Goal: Task Accomplishment & Management: Complete application form

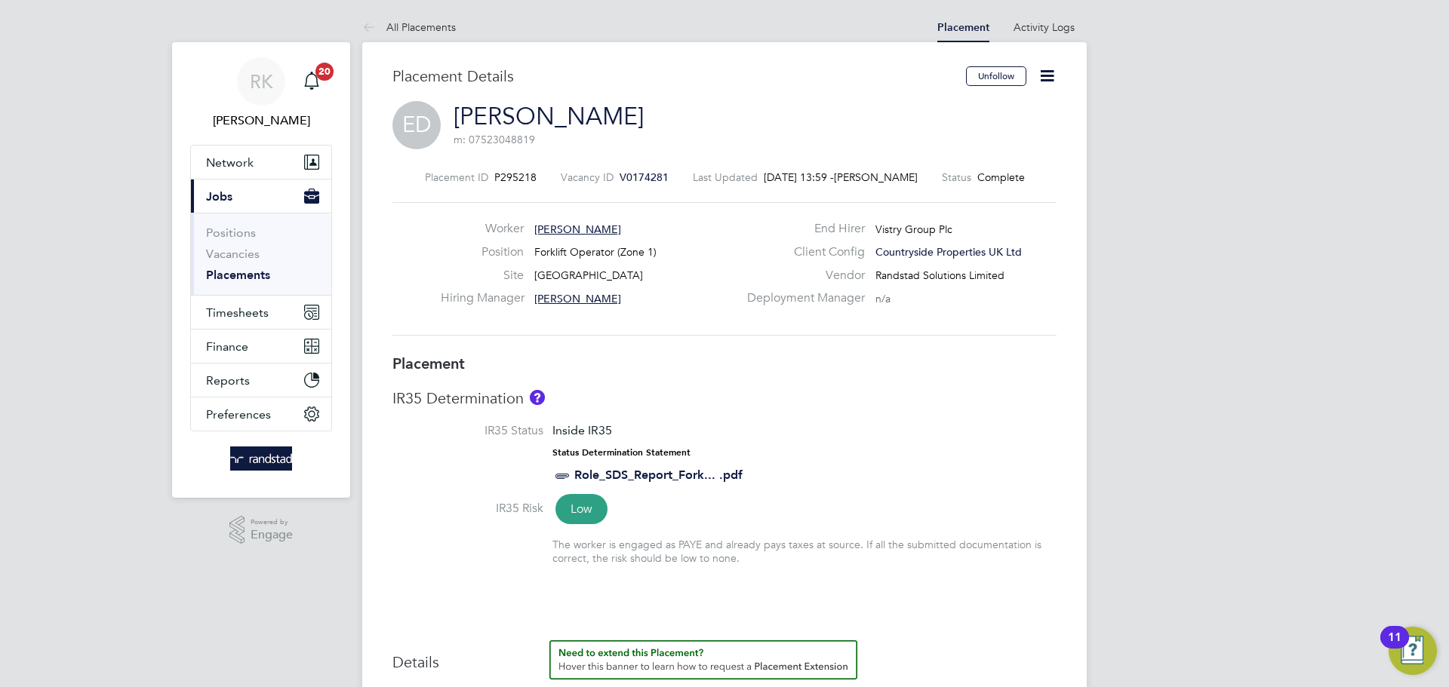
click at [1051, 72] on icon at bounding box center [1047, 75] width 19 height 19
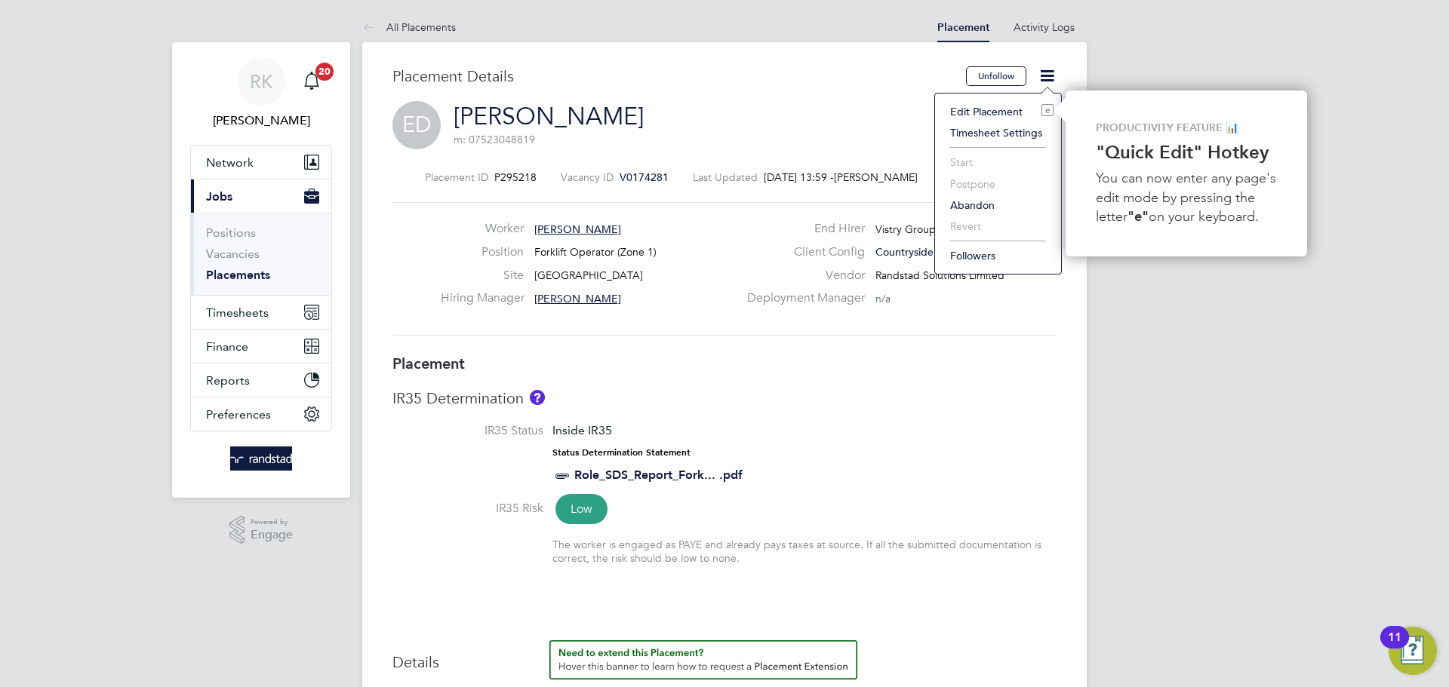
click at [1007, 106] on li "Edit Placement e" at bounding box center [998, 111] width 111 height 21
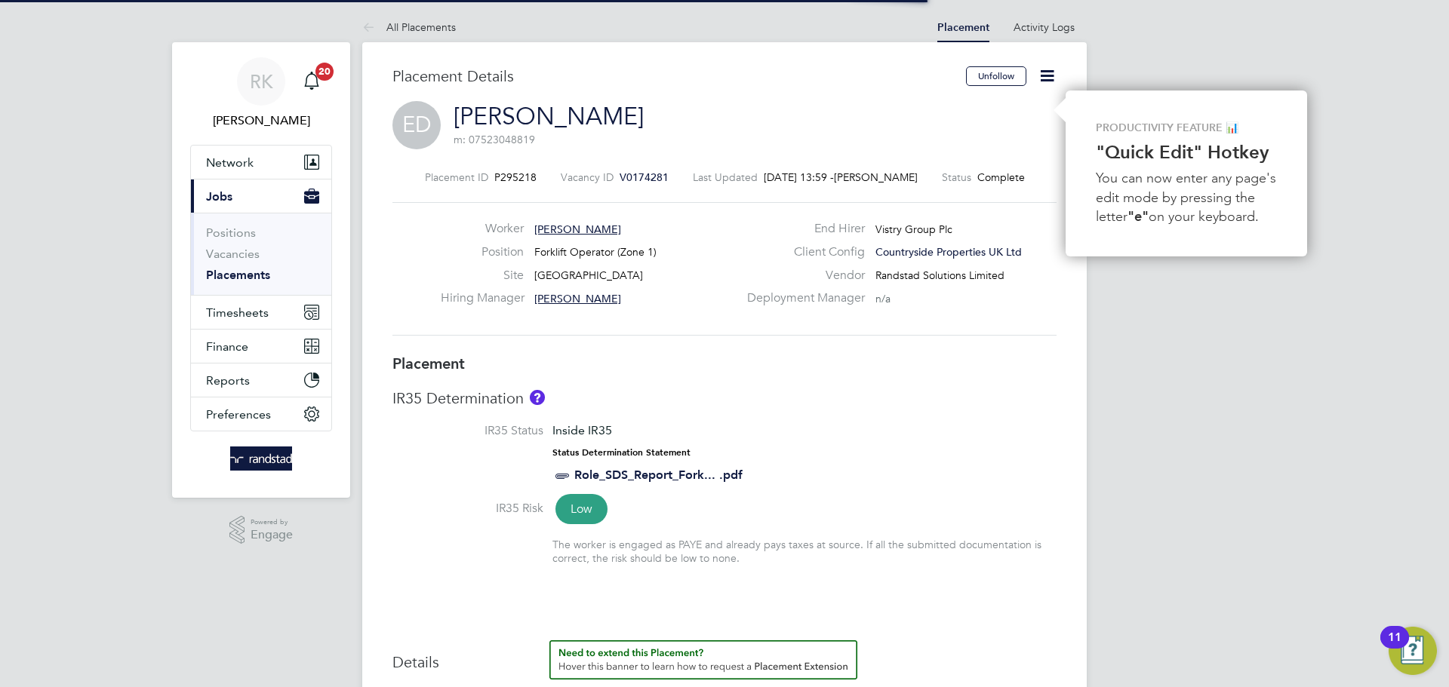
scroll to position [8, 8]
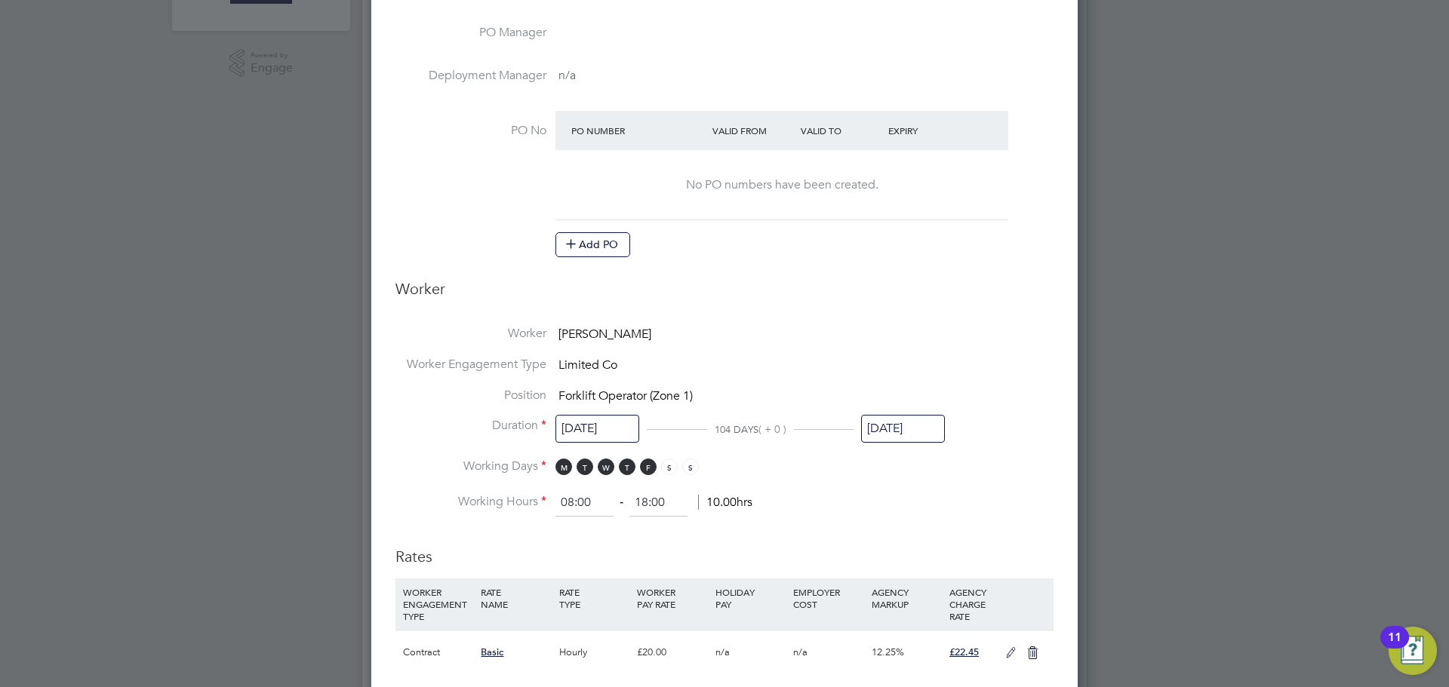
click at [903, 430] on input "[DATE]" at bounding box center [903, 429] width 84 height 28
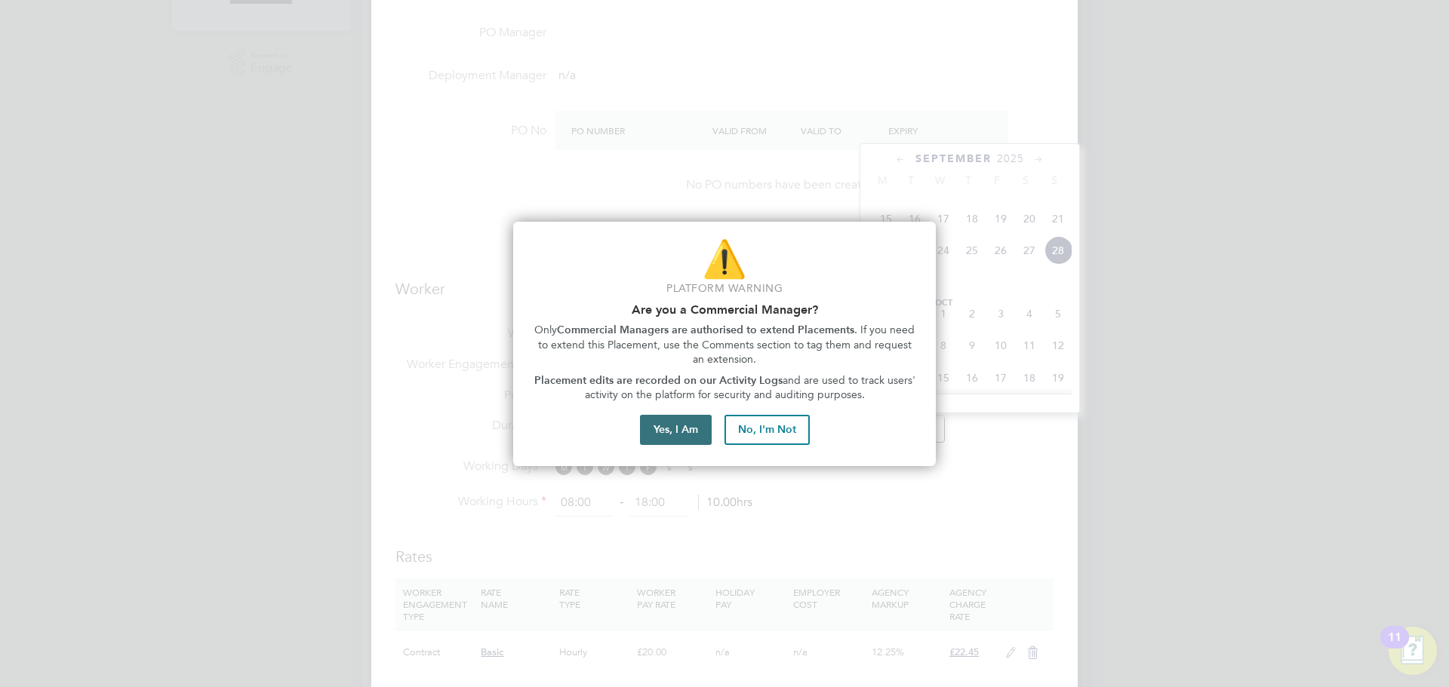
click at [709, 427] on button "Yes, I Am" at bounding box center [676, 430] width 72 height 30
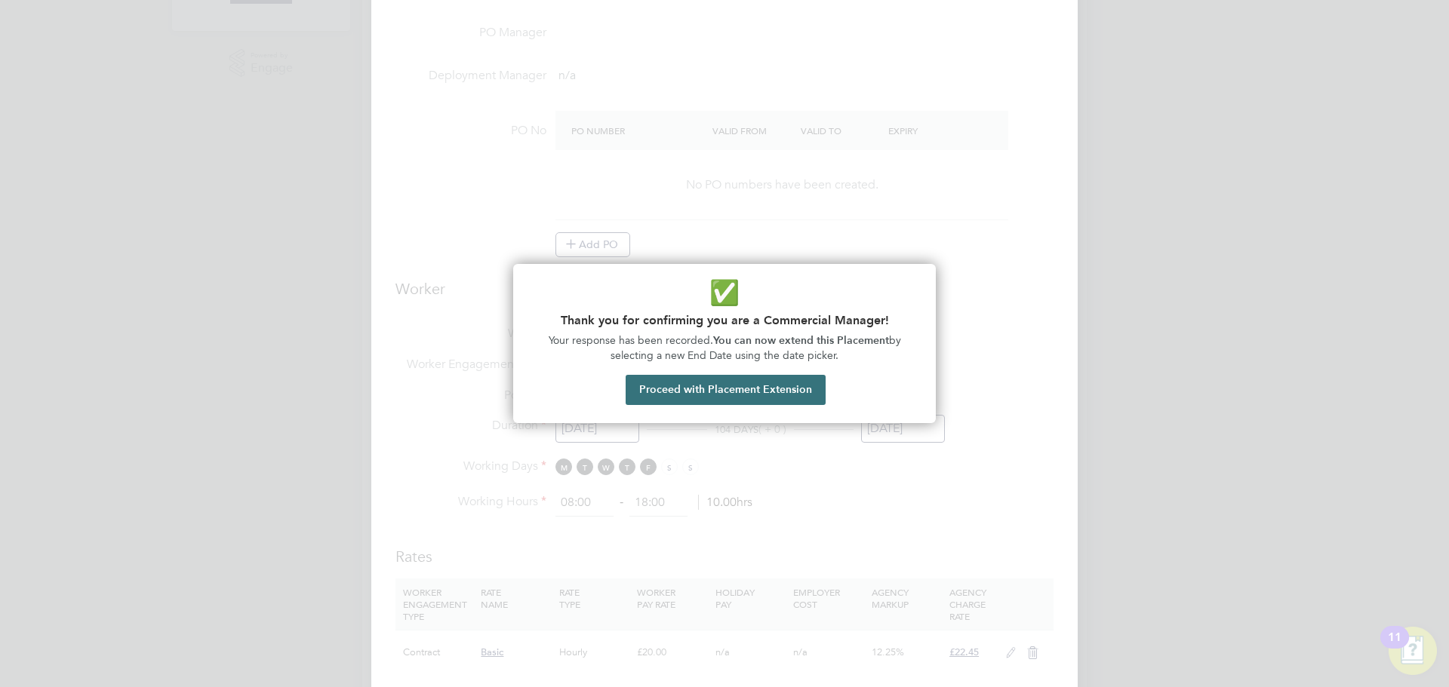
click at [706, 393] on button "Proceed with Placement Extension" at bounding box center [726, 390] width 200 height 30
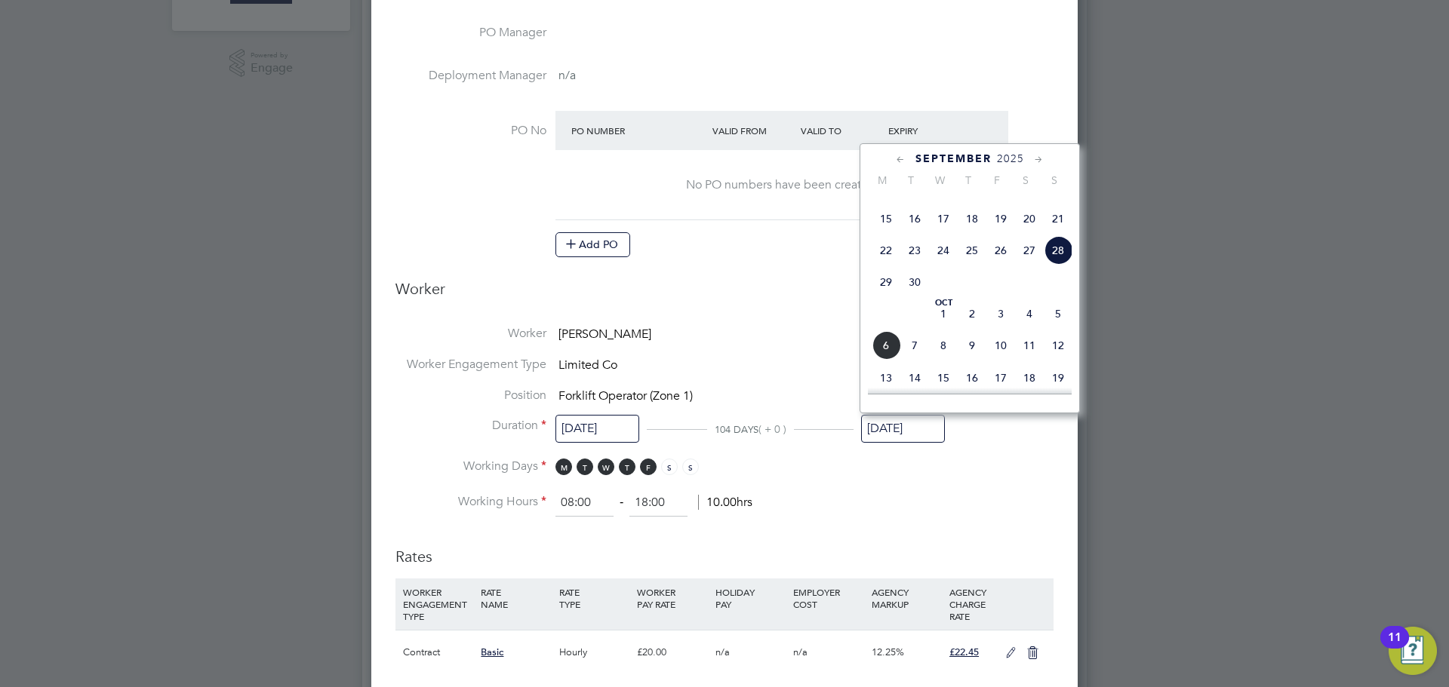
click at [944, 328] on span "[DATE]" at bounding box center [943, 314] width 29 height 29
type input "[DATE]"
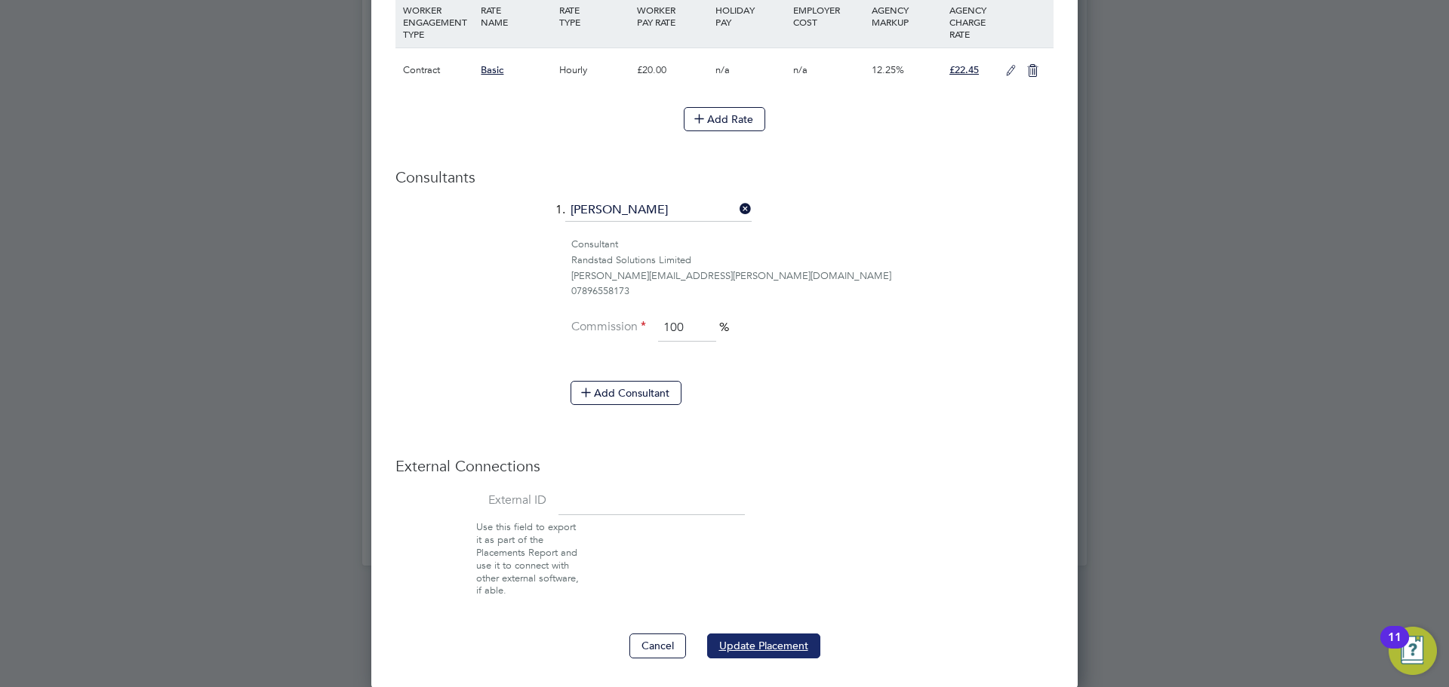
click at [776, 634] on button "Update Placement" at bounding box center [763, 646] width 113 height 24
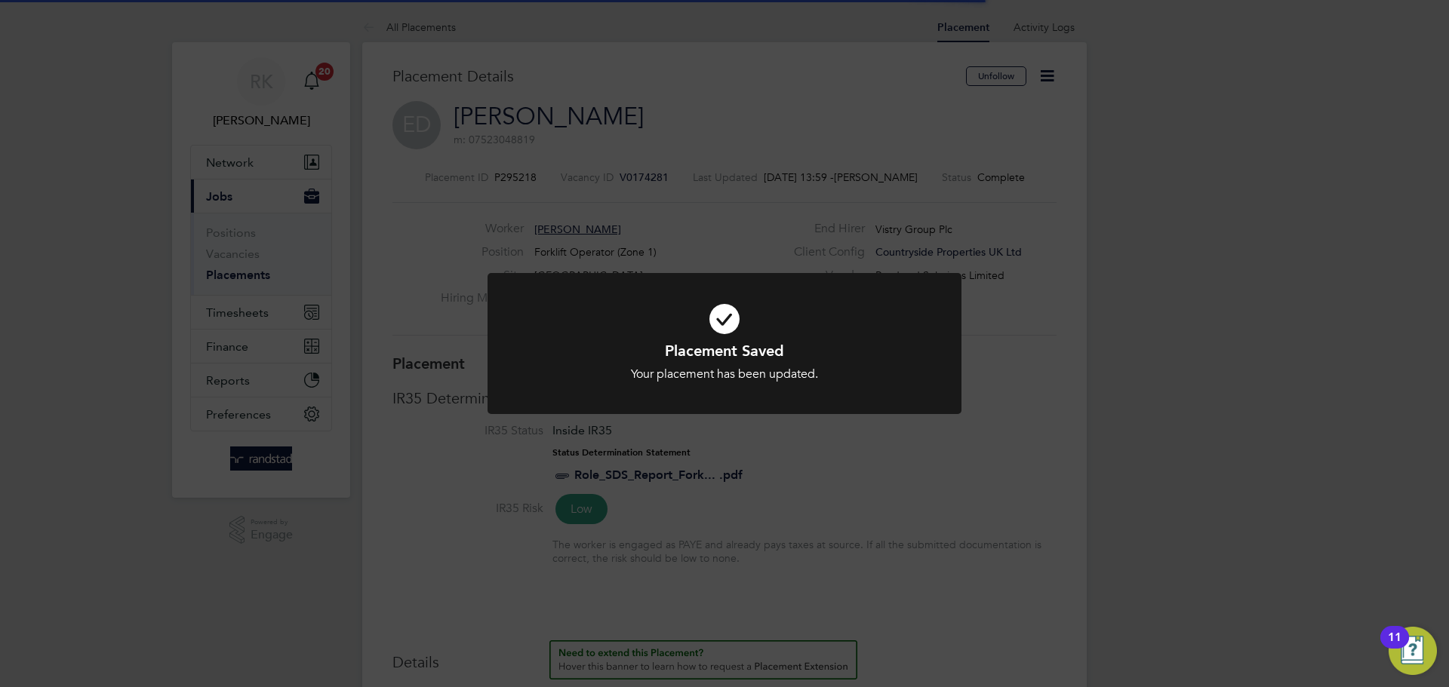
click at [1158, 348] on div "Placement Saved Your placement has been updated. Cancel Okay" at bounding box center [724, 343] width 1449 height 687
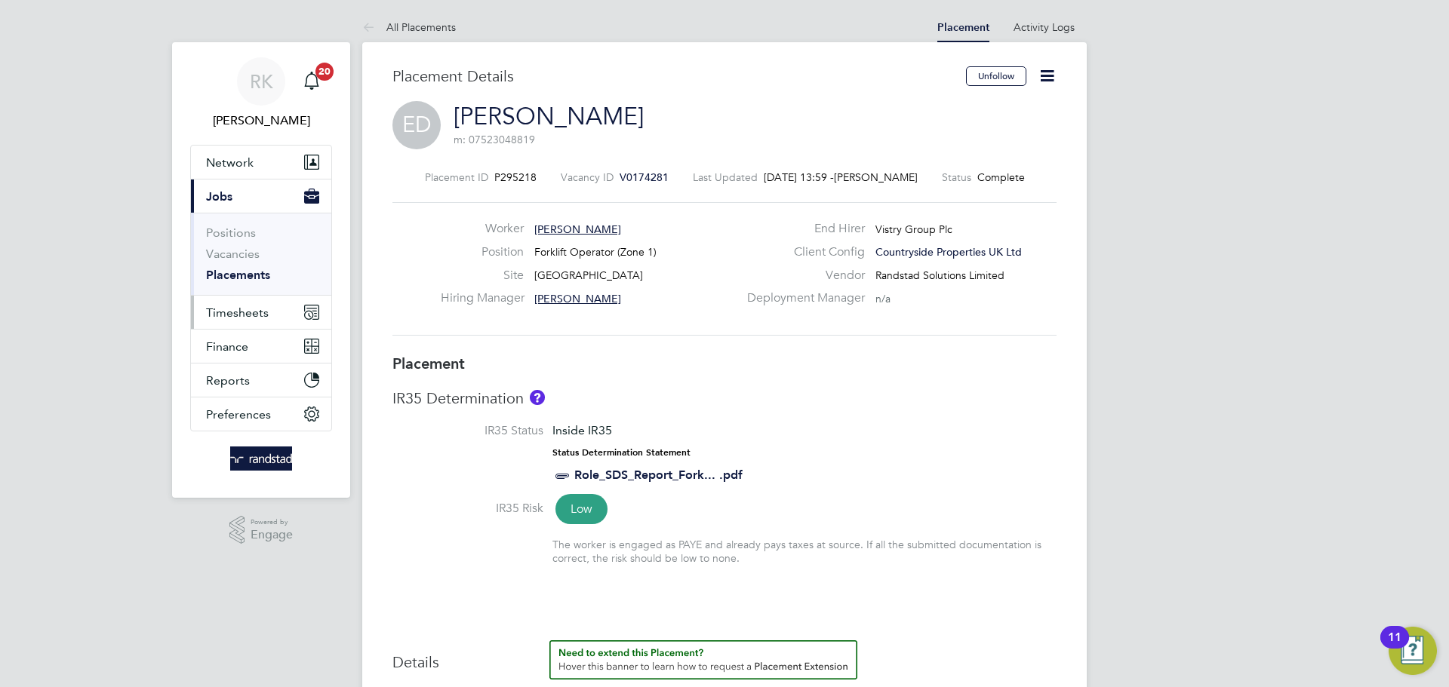
click at [245, 311] on span "Timesheets" at bounding box center [237, 313] width 63 height 14
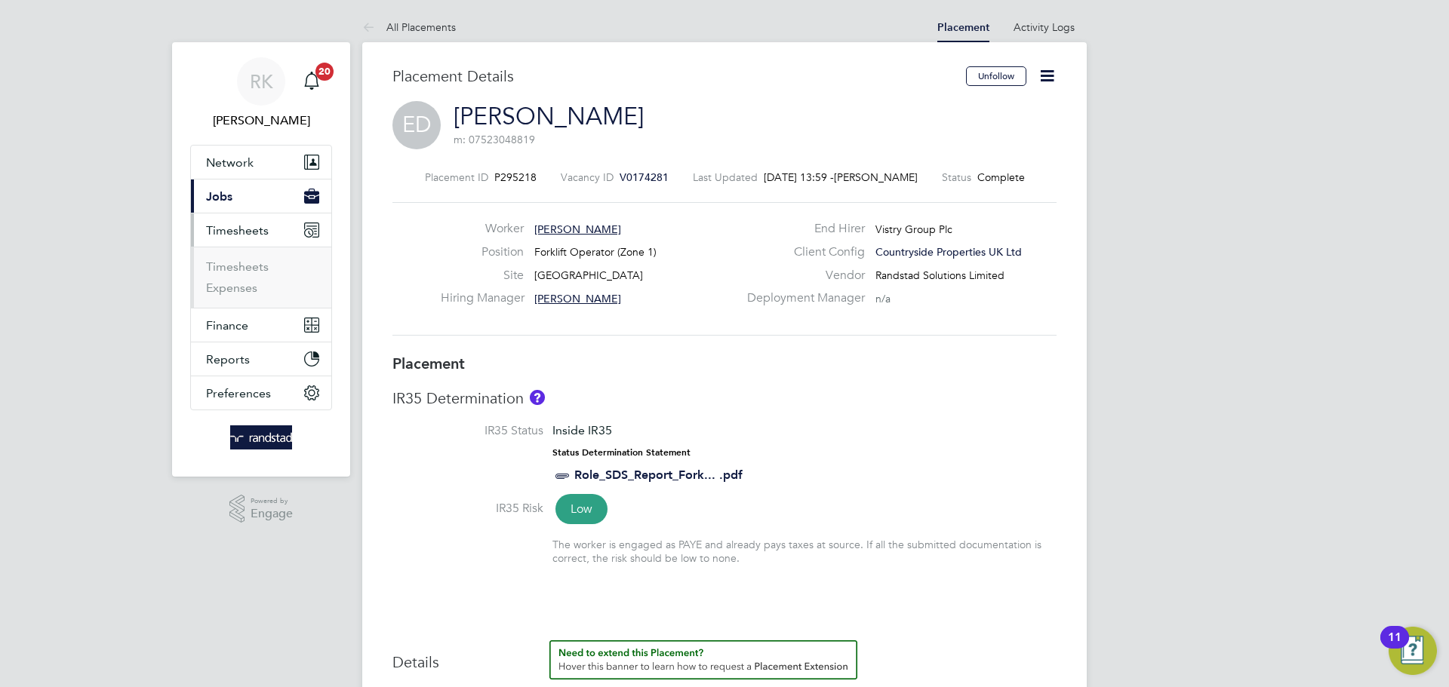
click at [251, 258] on ul "Timesheets Expenses" at bounding box center [261, 277] width 140 height 61
click at [255, 260] on link "Timesheets" at bounding box center [237, 267] width 63 height 14
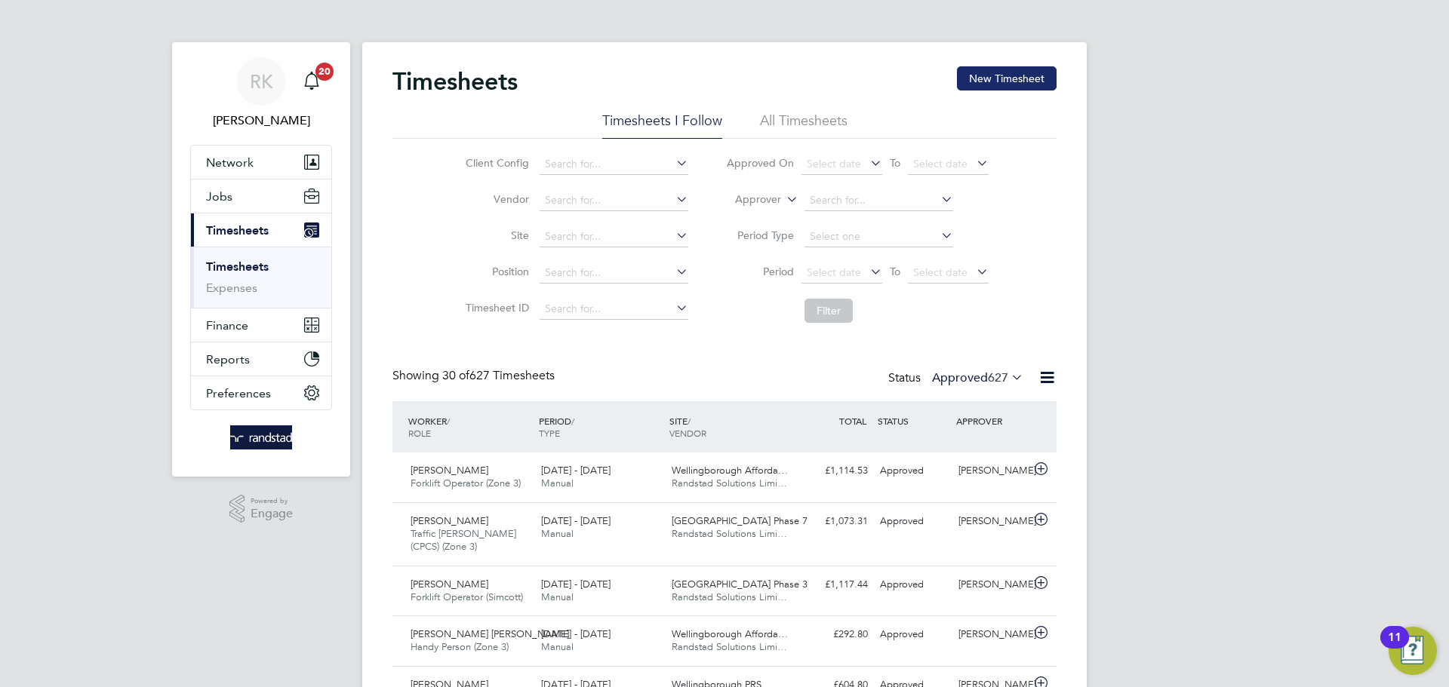
click at [1009, 72] on button "New Timesheet" at bounding box center [1007, 78] width 100 height 24
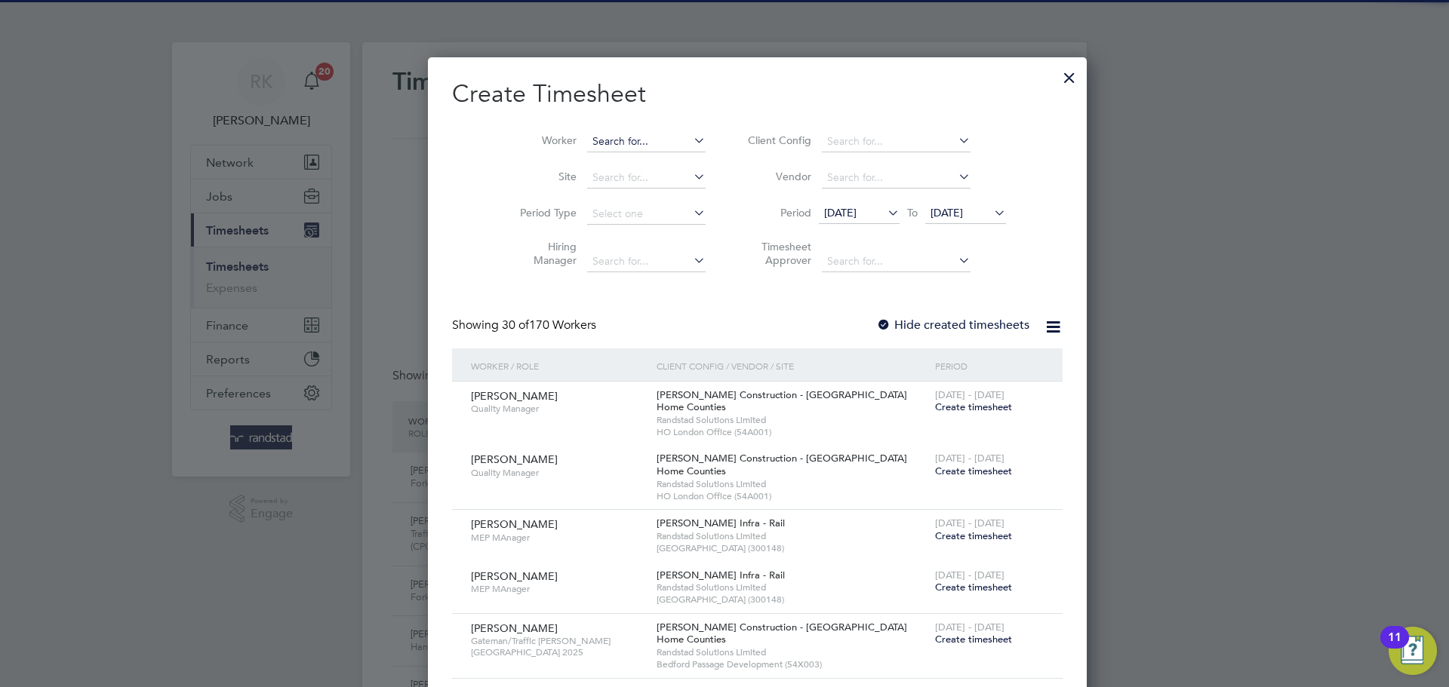
click at [620, 143] on input at bounding box center [646, 141] width 118 height 21
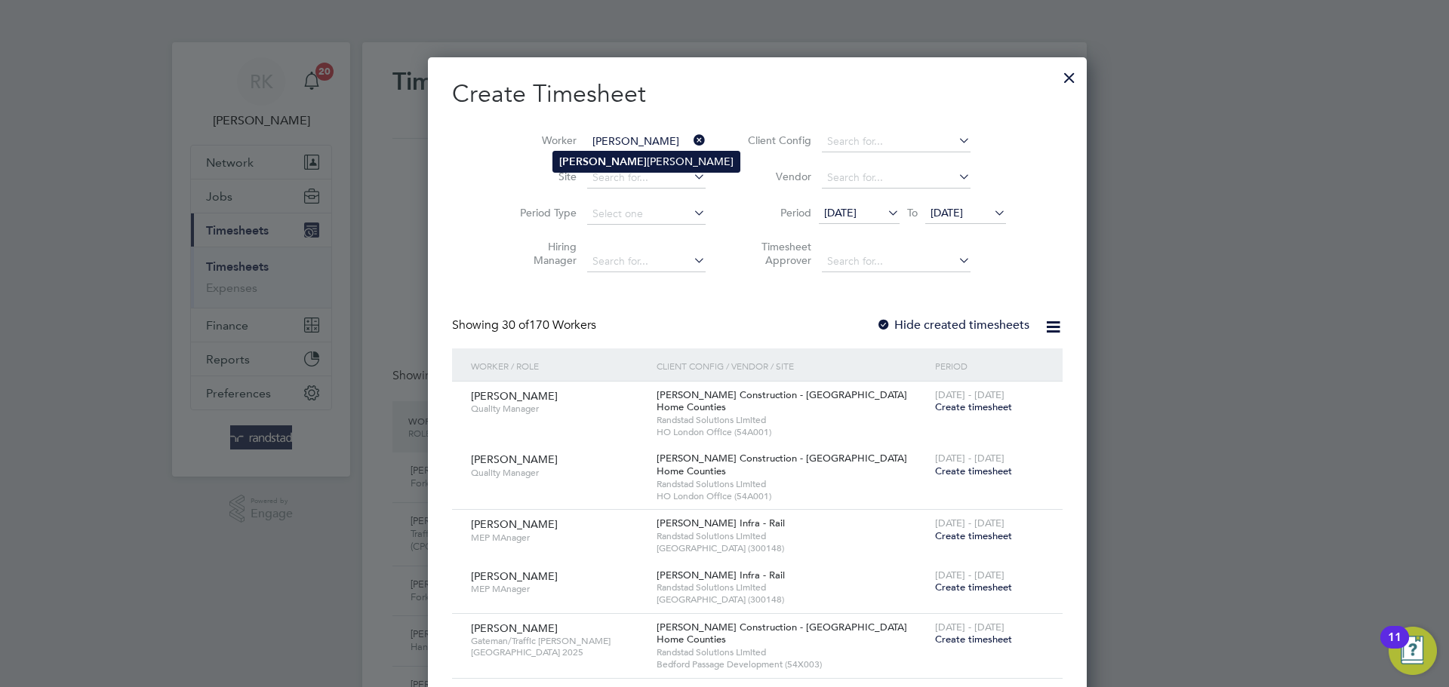
click at [621, 166] on li "[PERSON_NAME]" at bounding box center [646, 162] width 186 height 20
type input "[PERSON_NAME]"
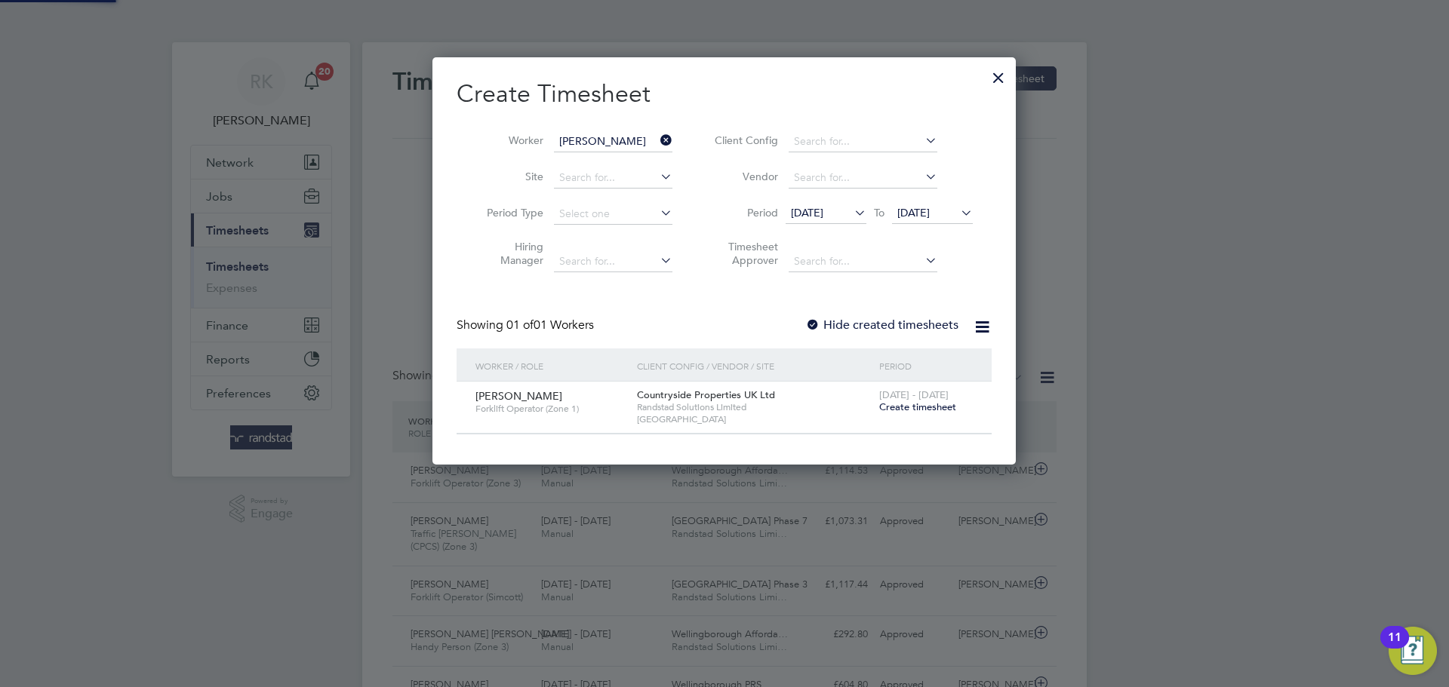
click at [919, 207] on span "[DATE]" at bounding box center [913, 213] width 32 height 14
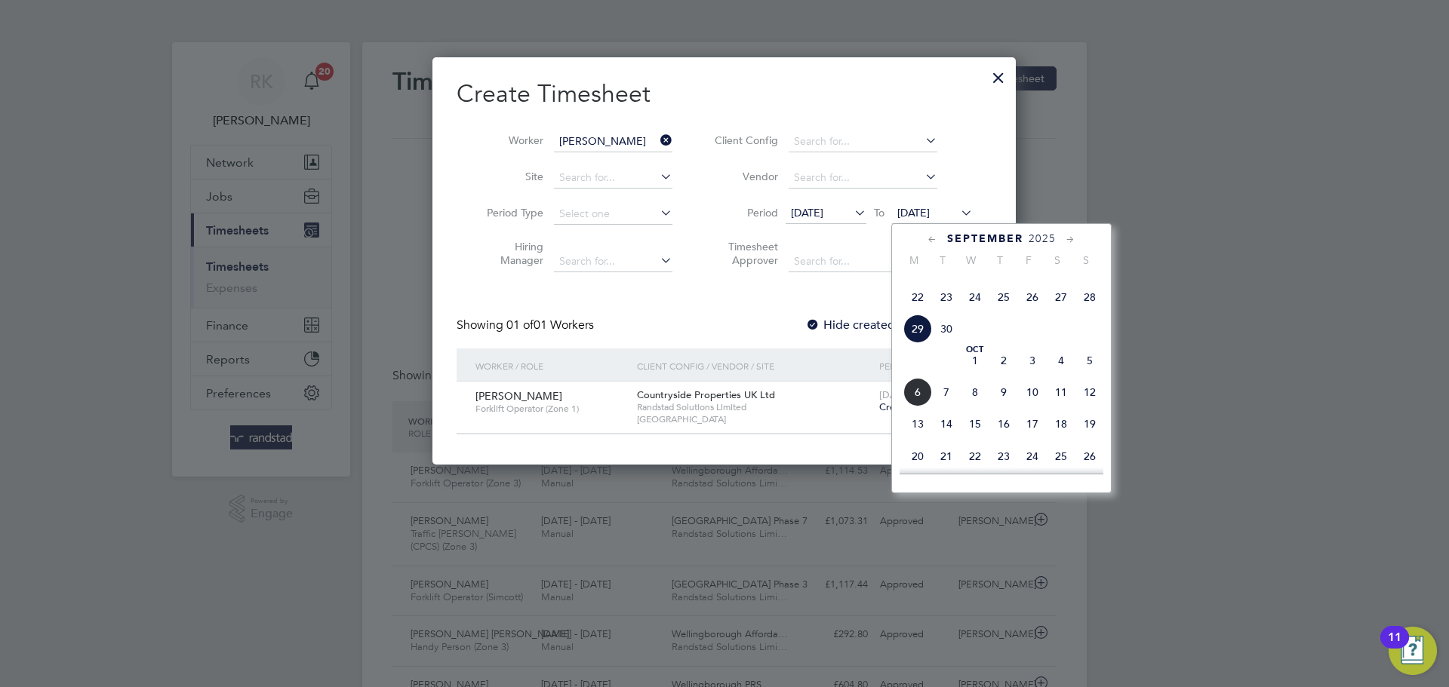
click at [1091, 375] on span "5" at bounding box center [1089, 360] width 29 height 29
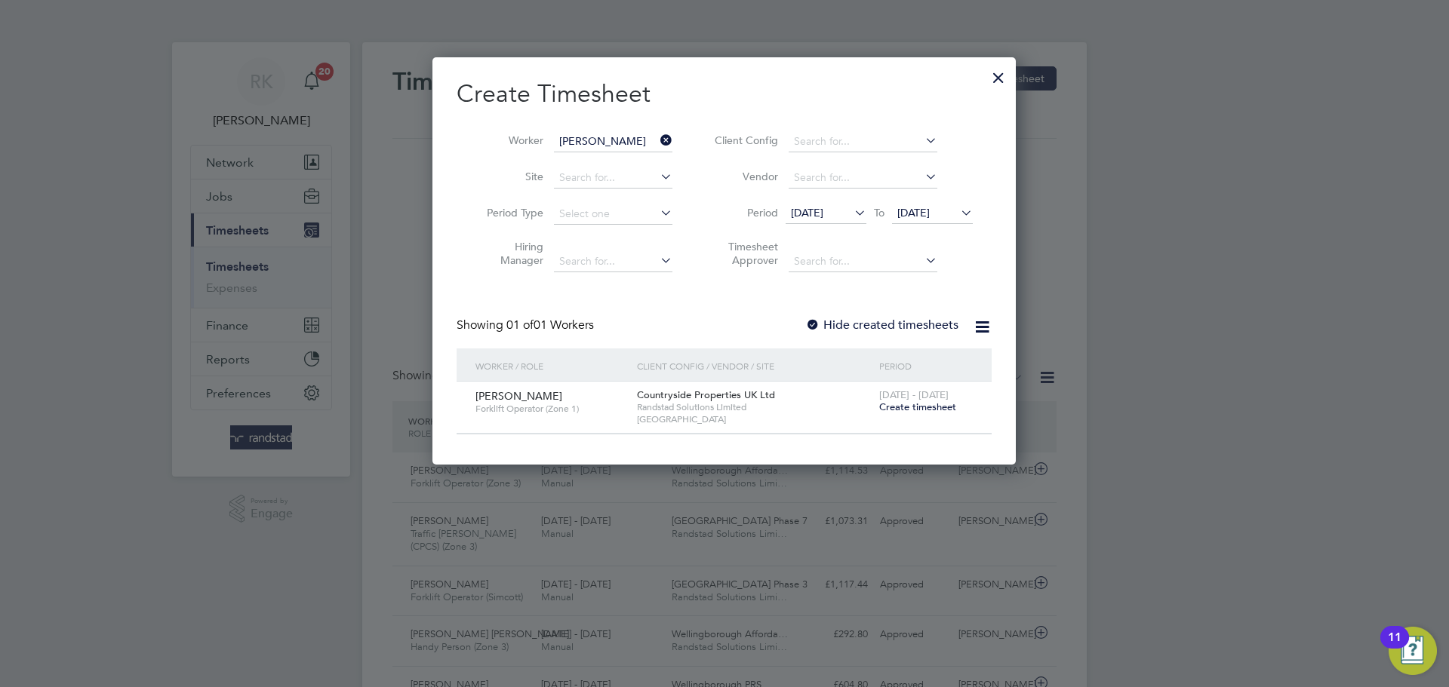
click at [918, 402] on span "Create timesheet" at bounding box center [917, 407] width 77 height 13
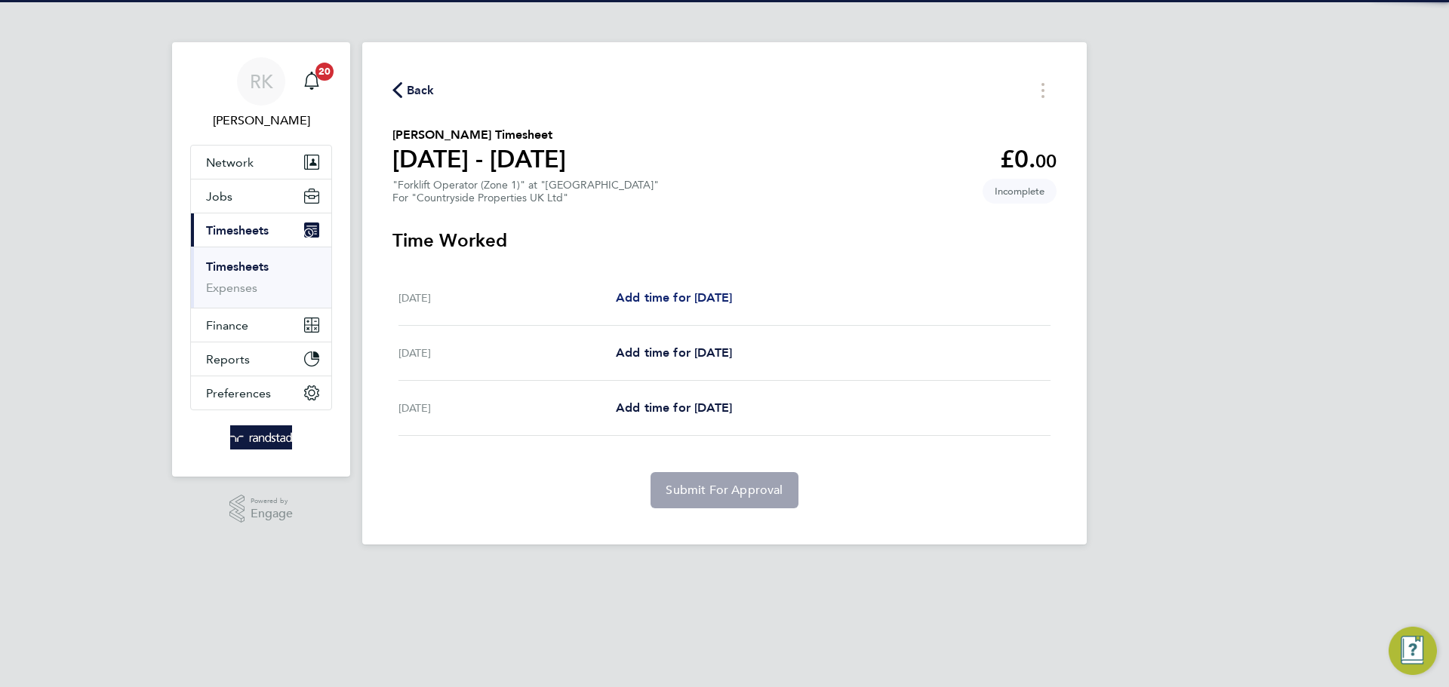
click at [662, 294] on span "Add time for [DATE]" at bounding box center [674, 298] width 116 height 14
select select "30"
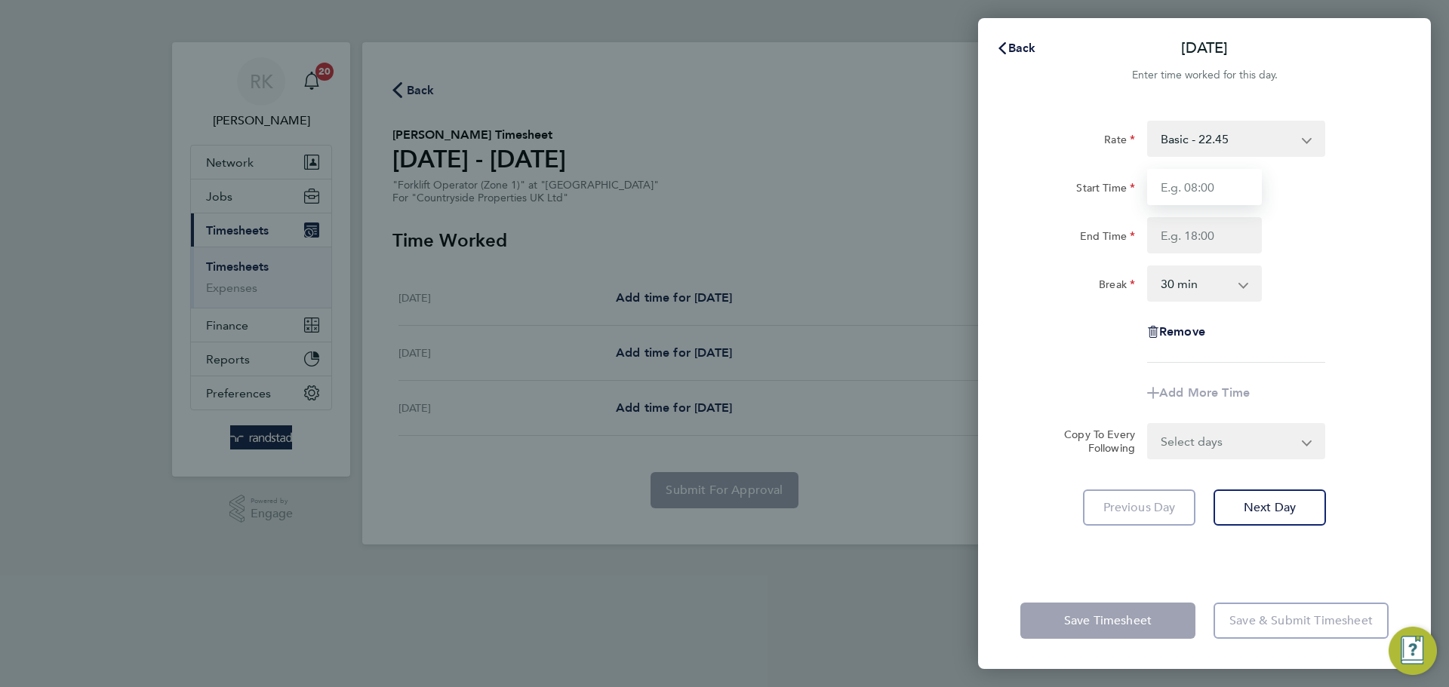
click at [1170, 195] on input "Start Time" at bounding box center [1204, 187] width 115 height 36
type input "07:30"
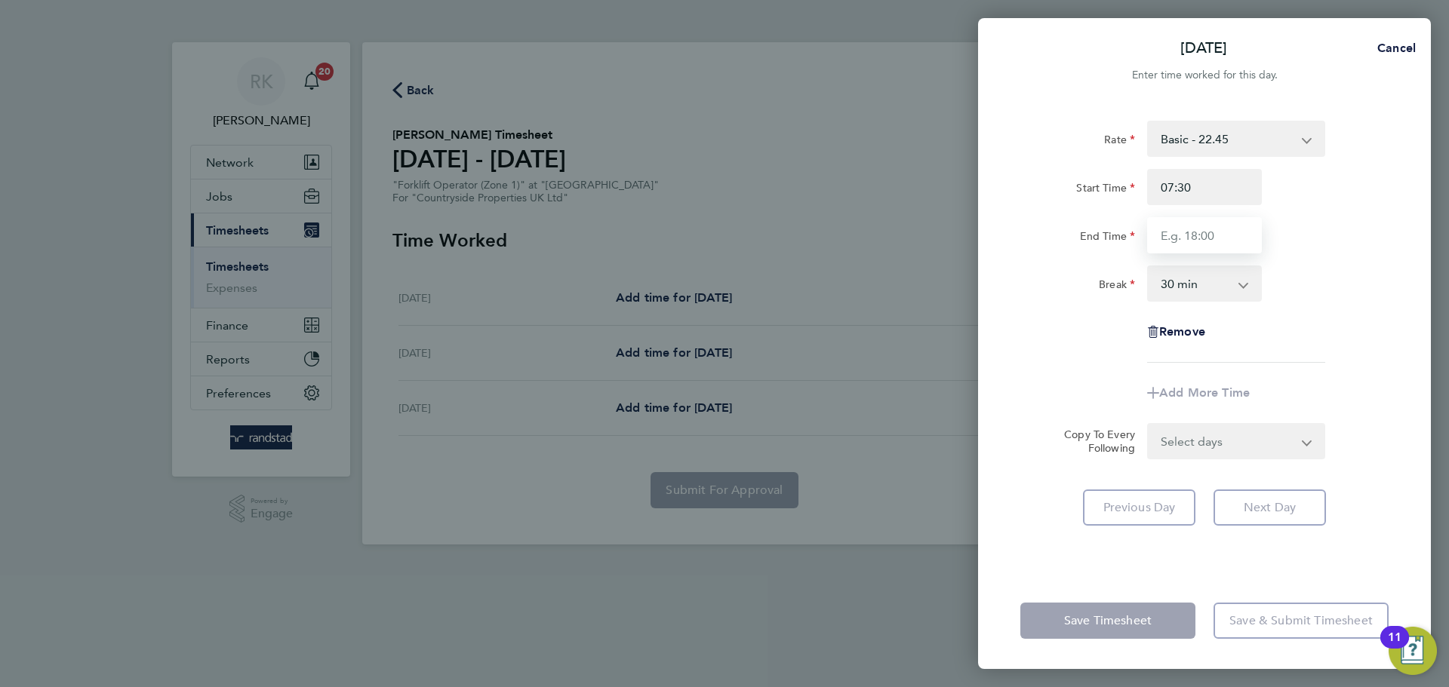
click at [1201, 235] on input "End Time" at bounding box center [1204, 235] width 115 height 36
type input "17:00"
click at [1330, 269] on div "Break 0 min 15 min 30 min 45 min 60 min 75 min 90 min" at bounding box center [1204, 284] width 380 height 36
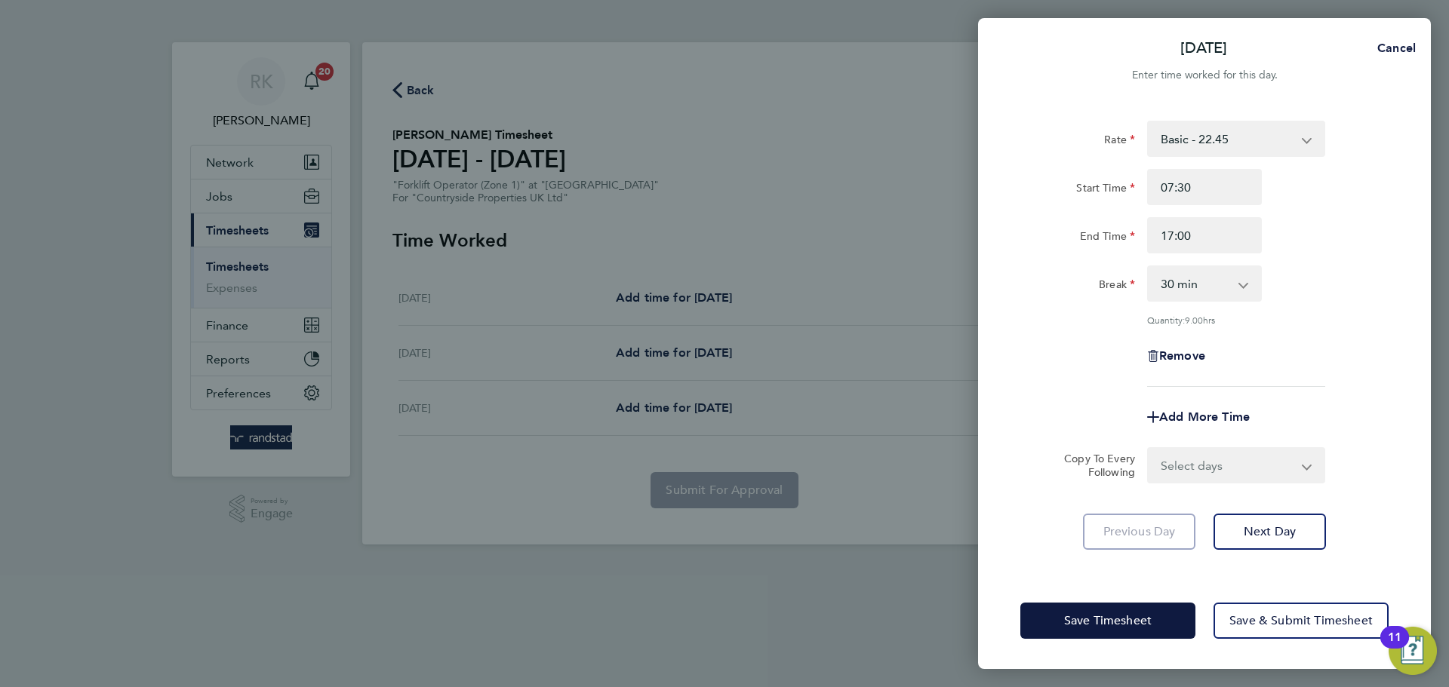
click at [1259, 454] on select "Select days Day [DATE] [DATE]" at bounding box center [1228, 465] width 158 height 33
click at [1337, 372] on div "Remove" at bounding box center [1204, 356] width 380 height 36
click at [1290, 524] on span "Next Day" at bounding box center [1270, 531] width 52 height 15
select select "30"
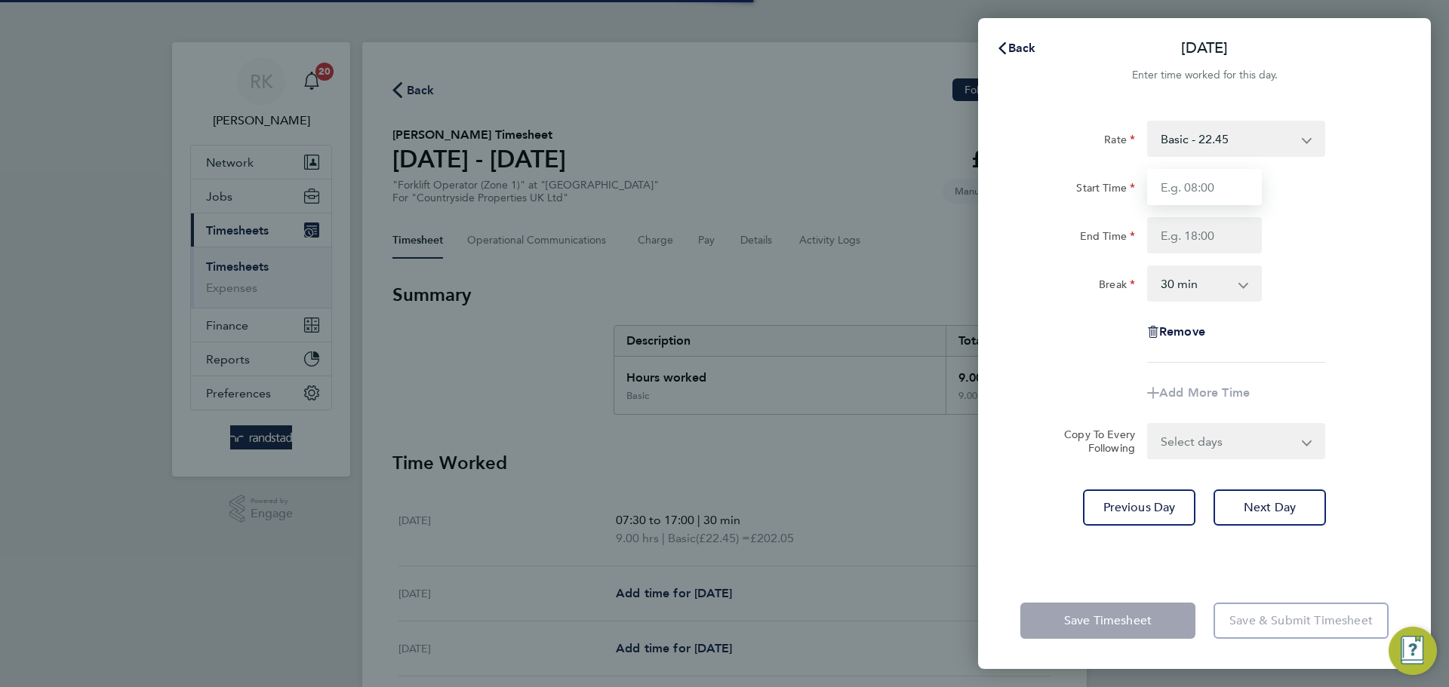
click at [1190, 195] on input "Start Time" at bounding box center [1204, 187] width 115 height 36
type input "07:30"
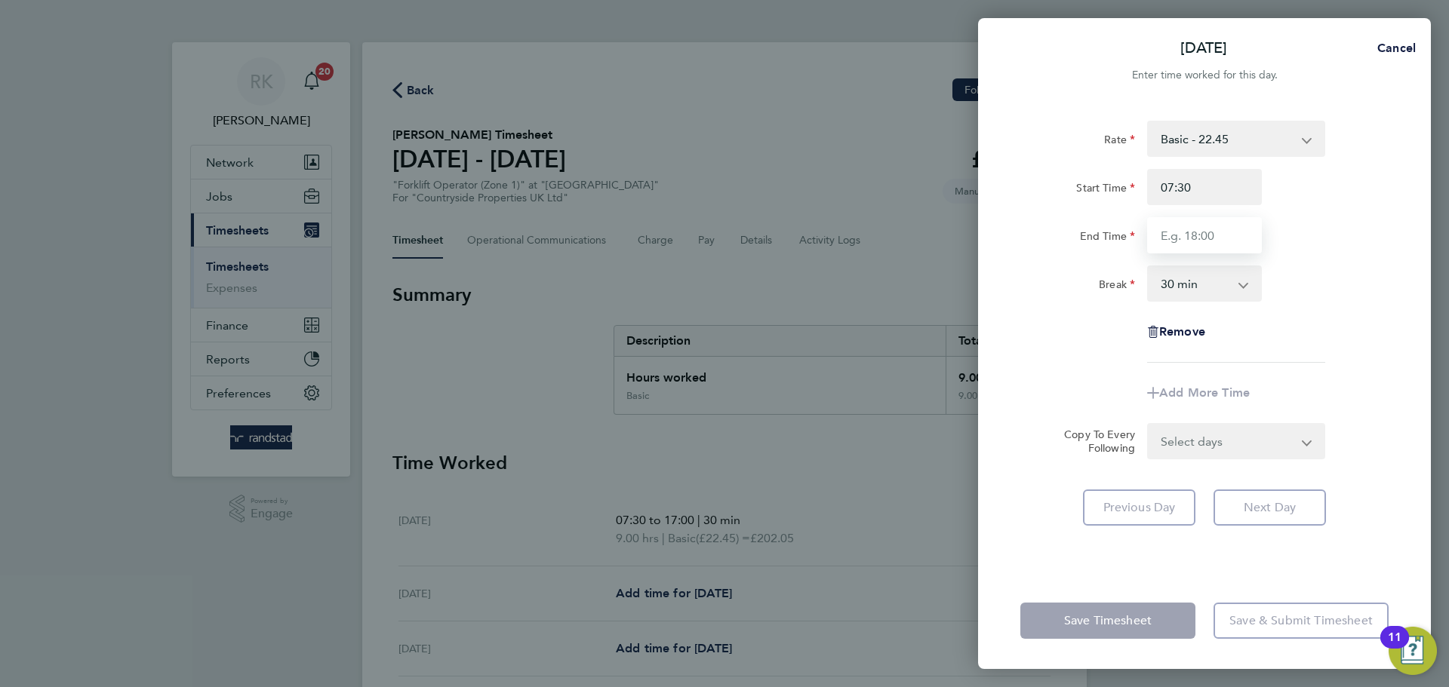
click at [1196, 241] on input "End Time" at bounding box center [1204, 235] width 115 height 36
type input "17:00"
click at [1305, 254] on div "Rate Basic - 22.45 Start Time 07:30 End Time 17:00 Break 0 min 15 min 30 min 45…" at bounding box center [1204, 242] width 368 height 242
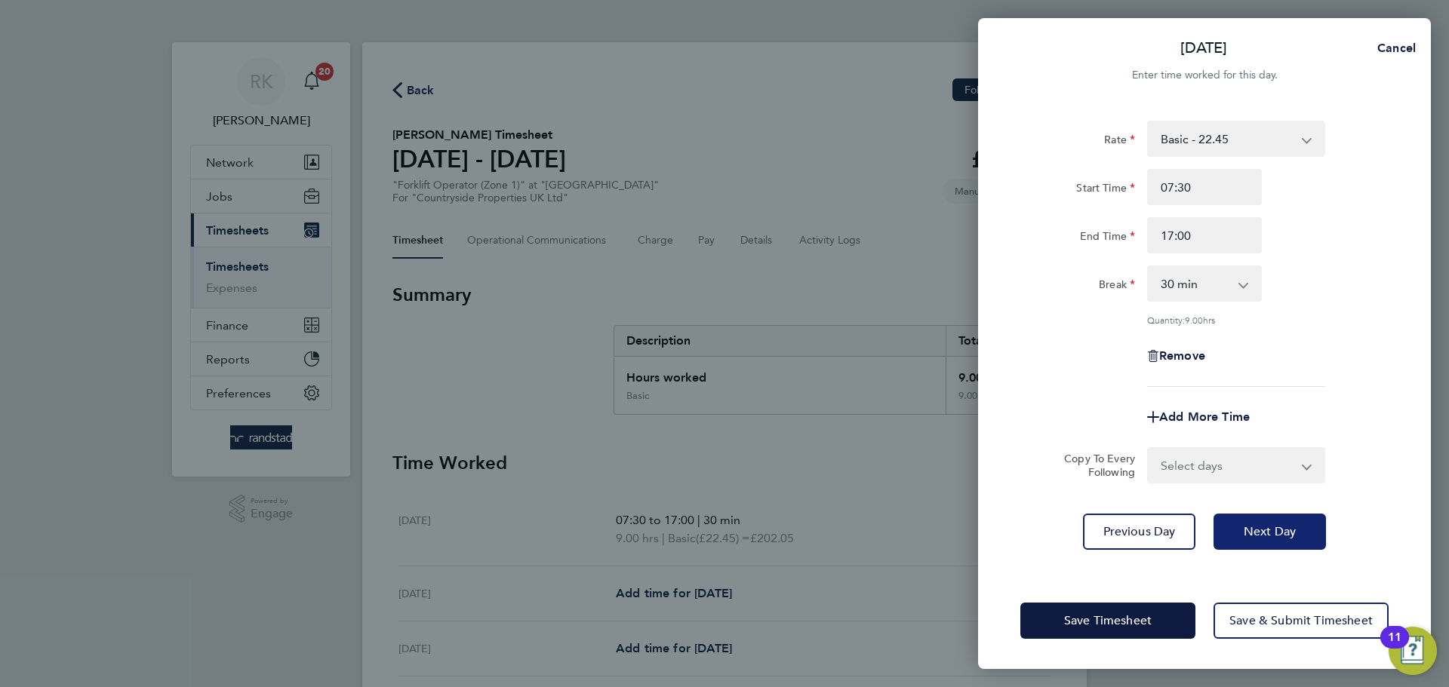
click at [1269, 524] on span "Next Day" at bounding box center [1270, 531] width 52 height 15
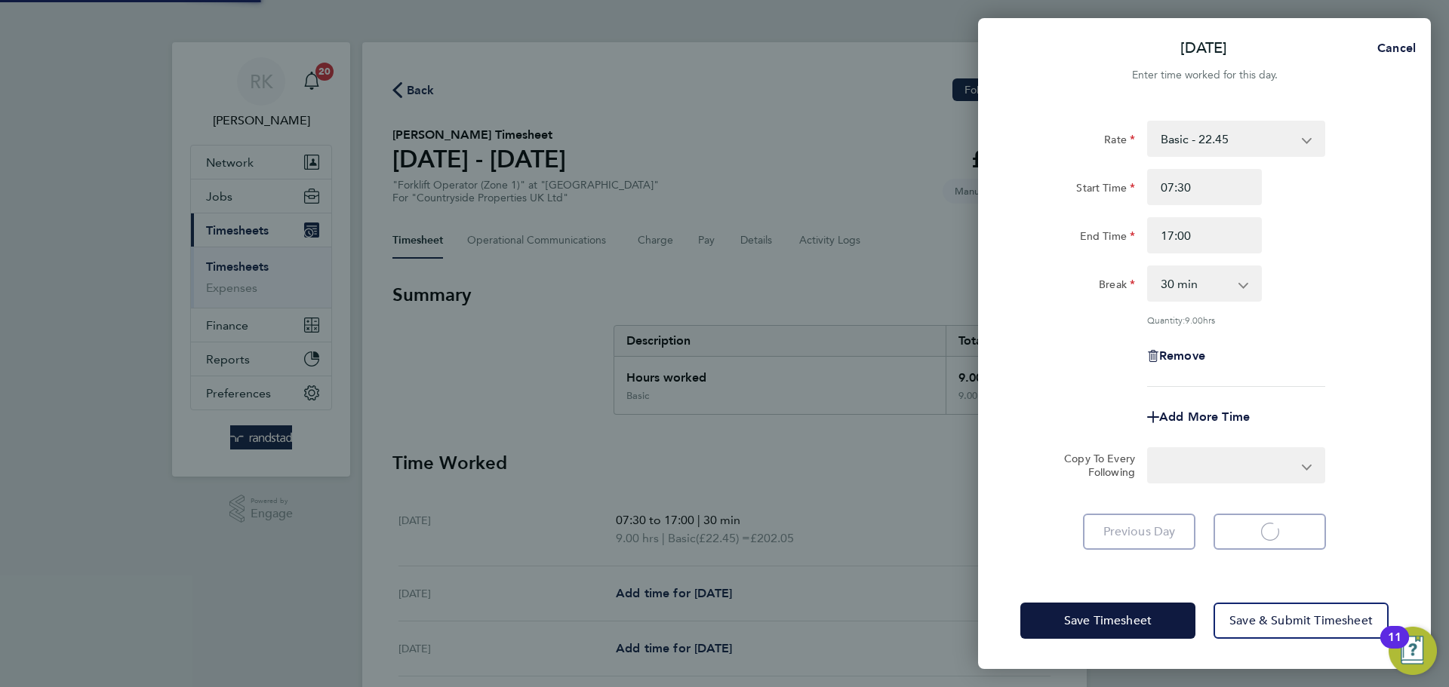
select select "30"
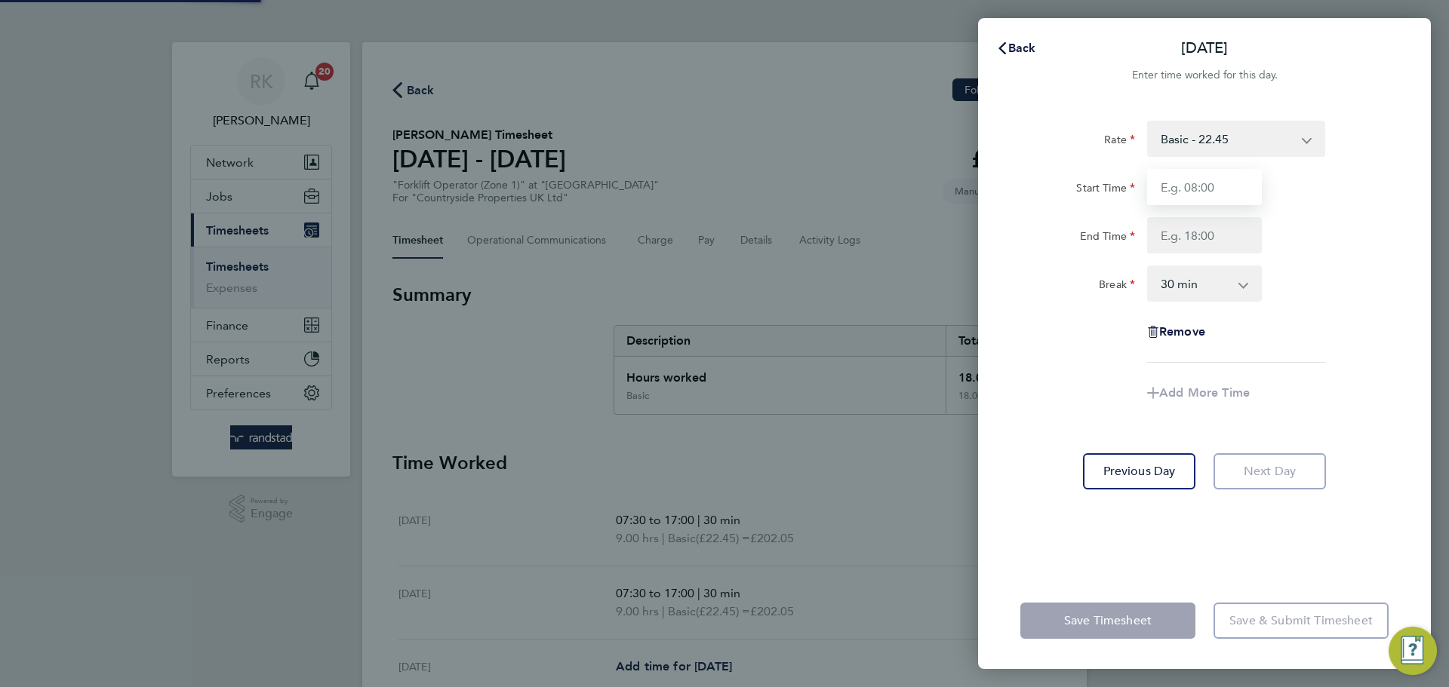
click at [1198, 194] on input "Start Time" at bounding box center [1204, 187] width 115 height 36
type input "07:30"
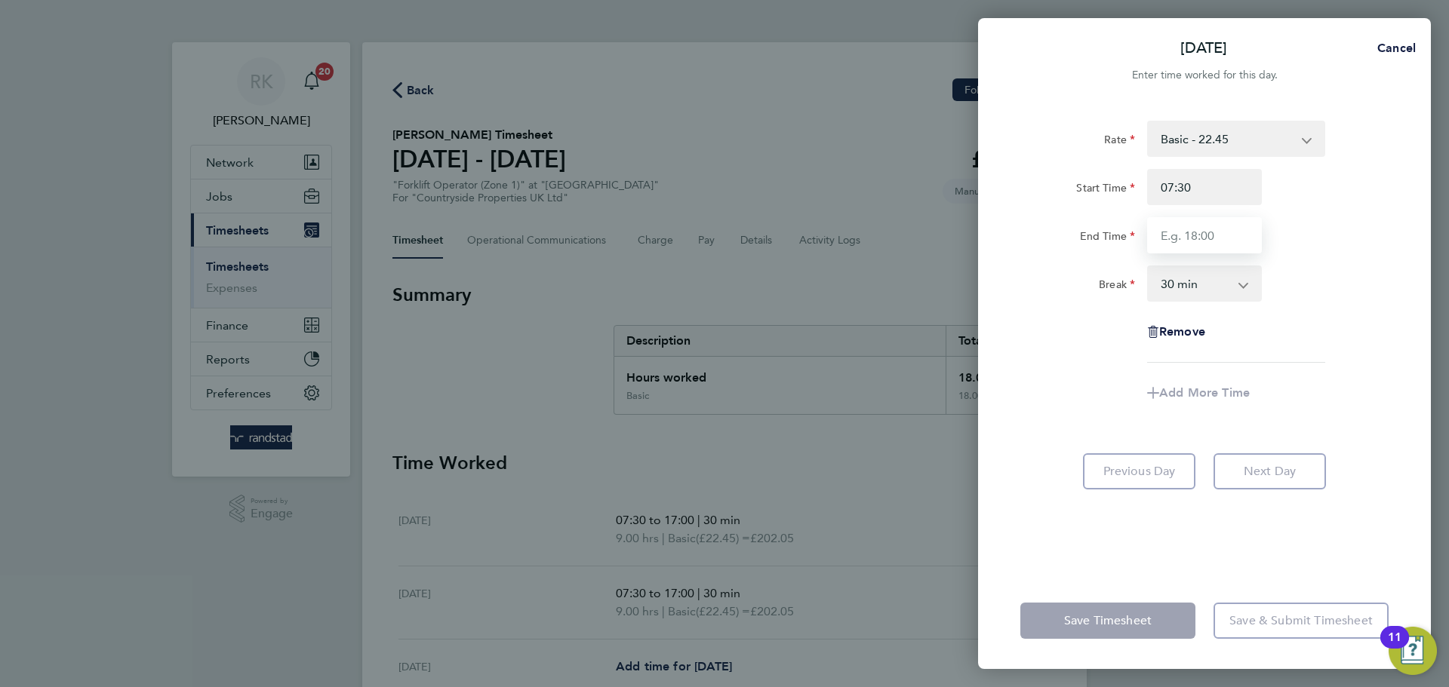
click at [1207, 233] on input "End Time" at bounding box center [1204, 235] width 115 height 36
type input "17:00"
click at [1279, 251] on div "End Time 17:00" at bounding box center [1204, 235] width 380 height 36
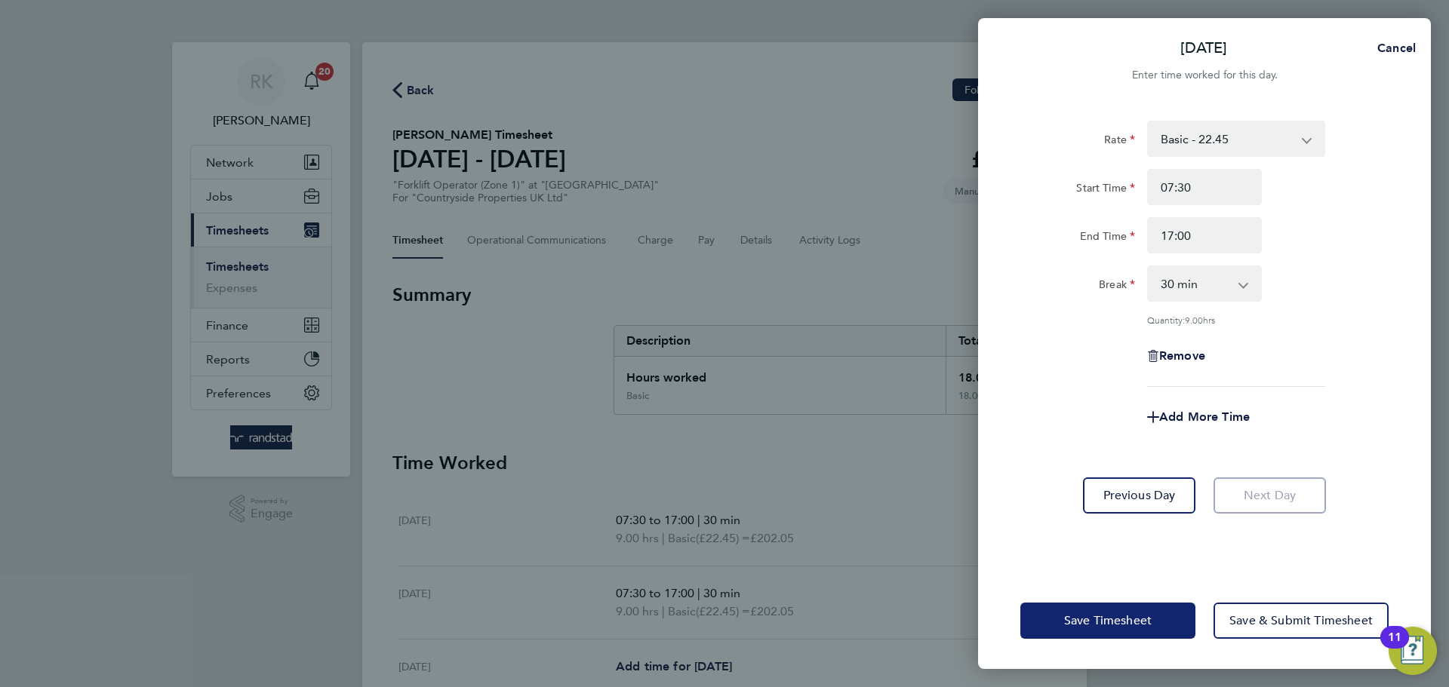
click at [1154, 612] on button "Save Timesheet" at bounding box center [1107, 621] width 175 height 36
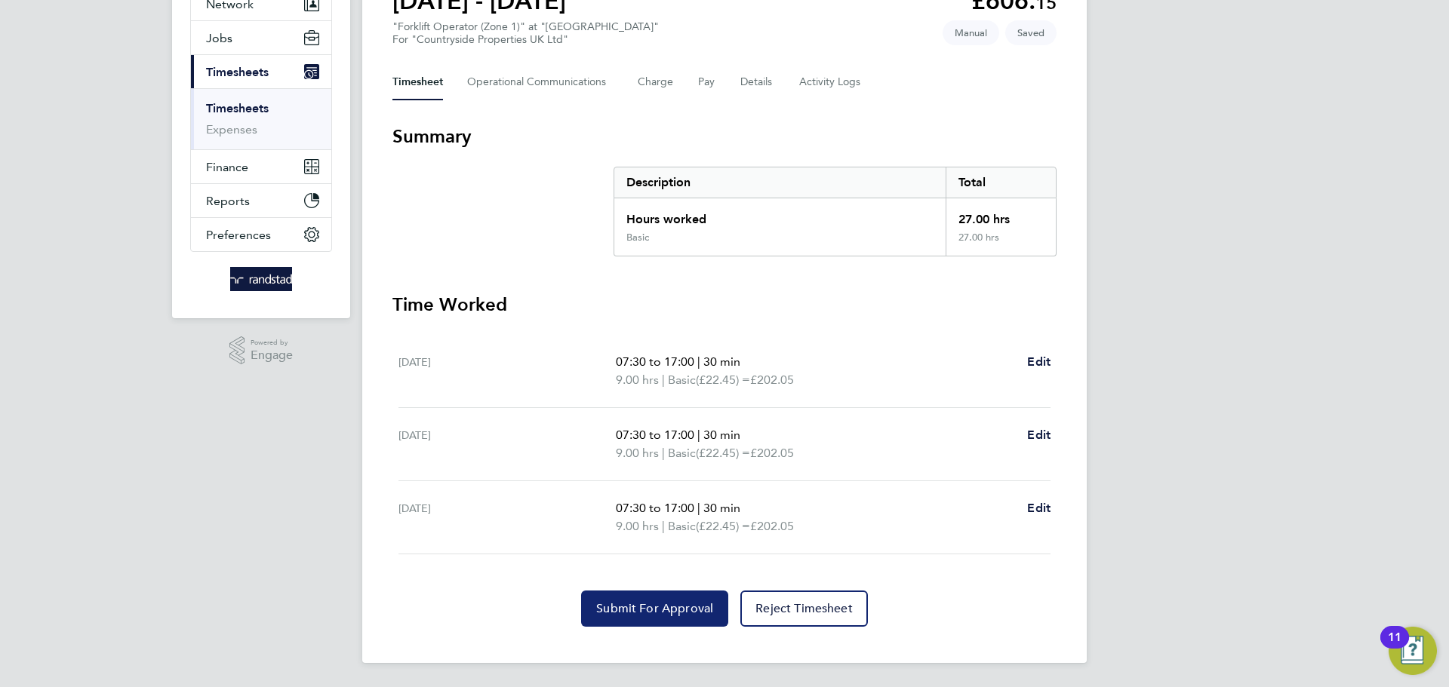
click at [687, 601] on span "Submit For Approval" at bounding box center [654, 608] width 117 height 15
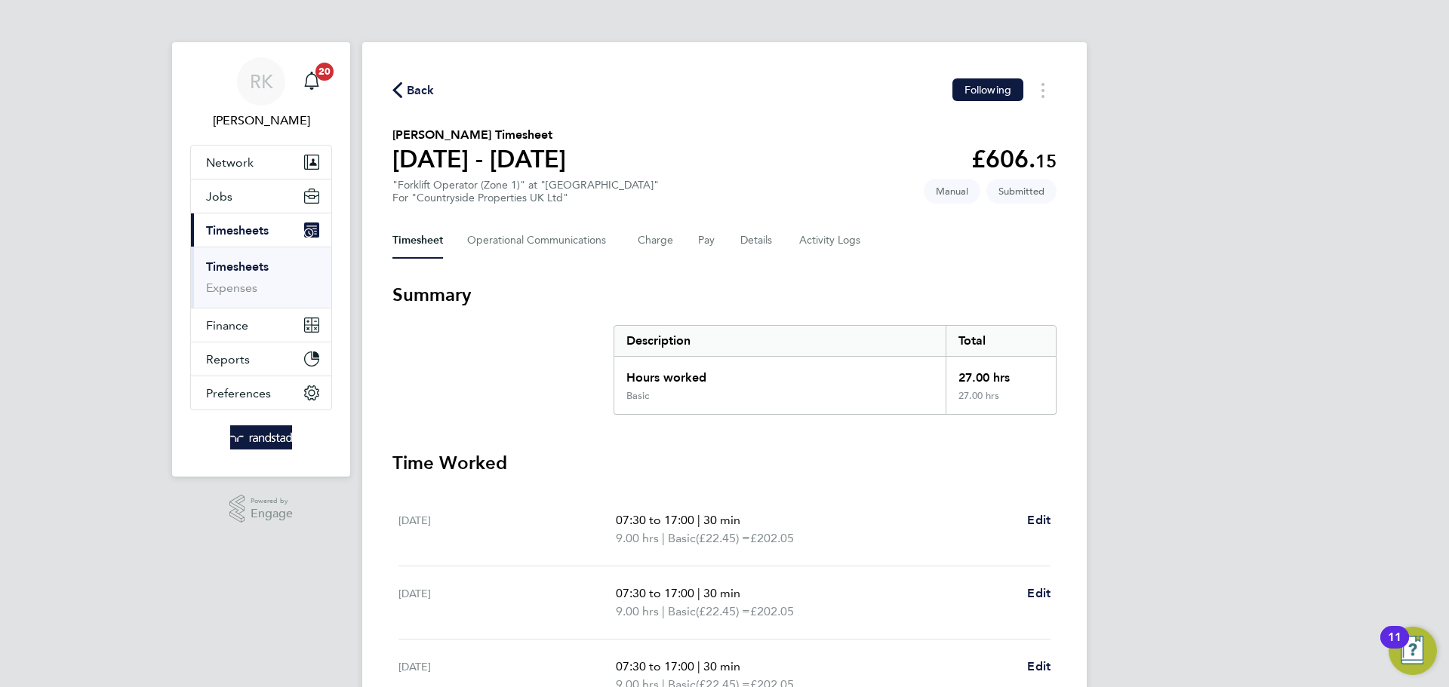
click at [247, 264] on link "Timesheets" at bounding box center [237, 267] width 63 height 14
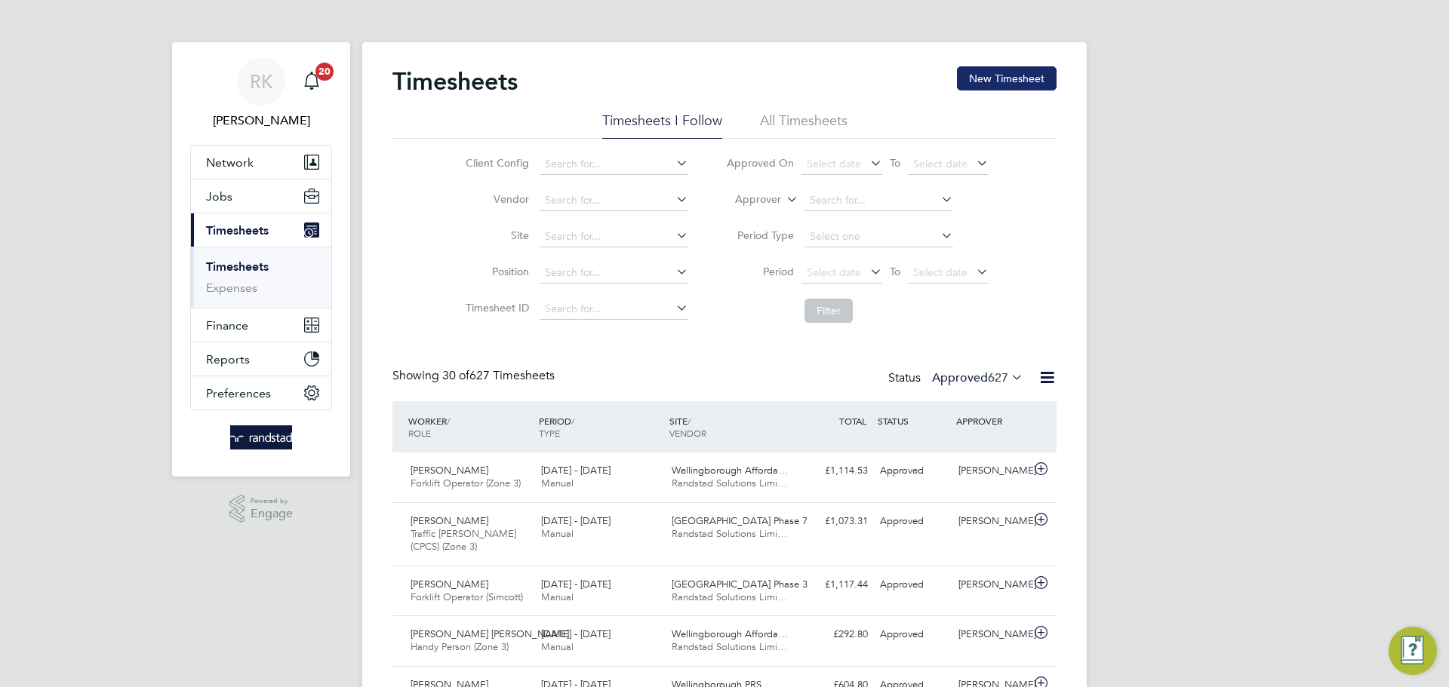
click at [1017, 81] on button "New Timesheet" at bounding box center [1007, 78] width 100 height 24
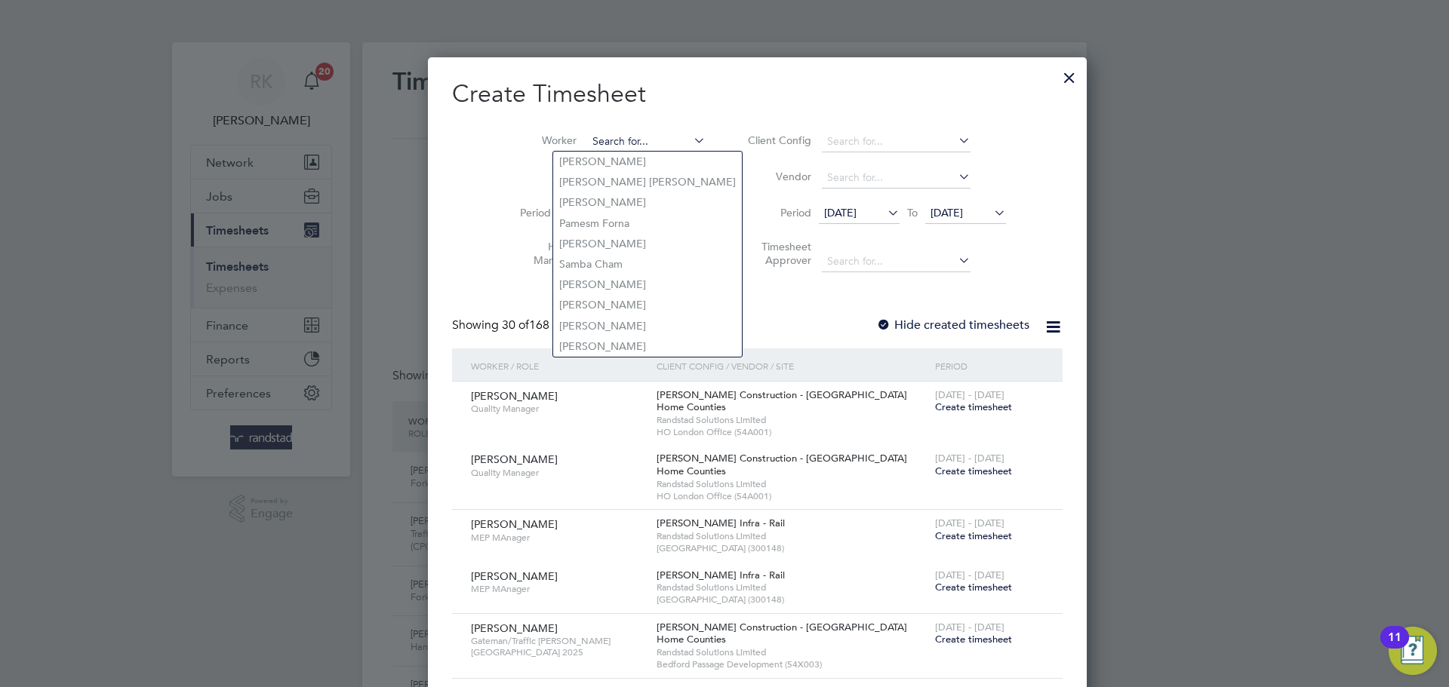
click at [587, 142] on input at bounding box center [646, 141] width 118 height 21
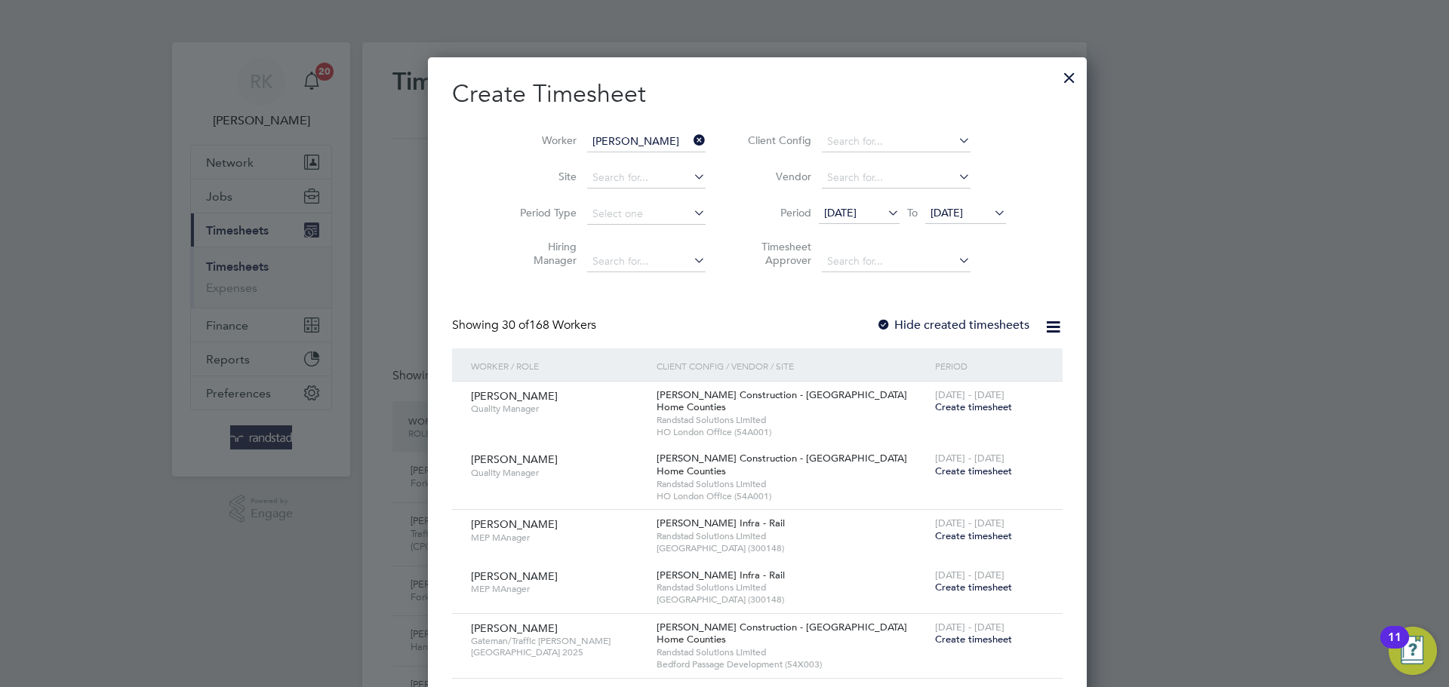
click at [580, 155] on b "[PERSON_NAME]" at bounding box center [603, 161] width 88 height 13
type input "[PERSON_NAME]"
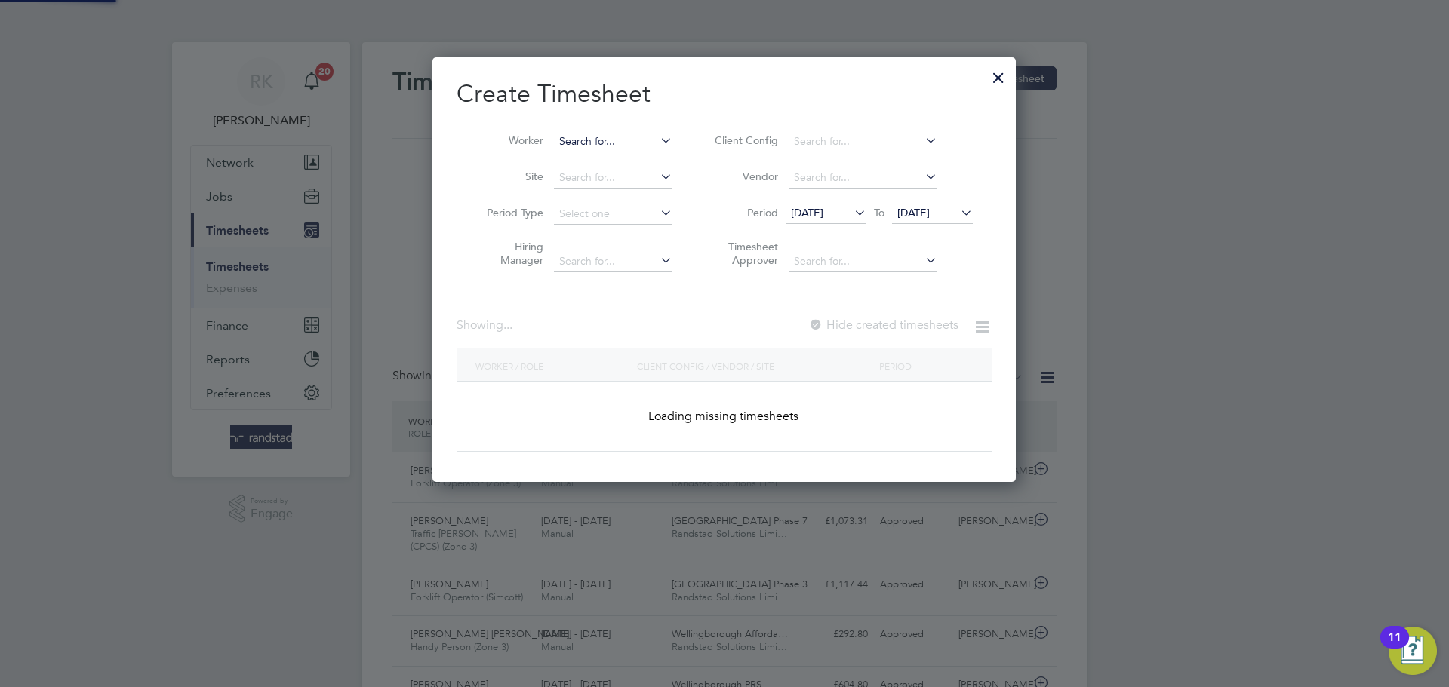
click at [651, 143] on input at bounding box center [613, 141] width 118 height 21
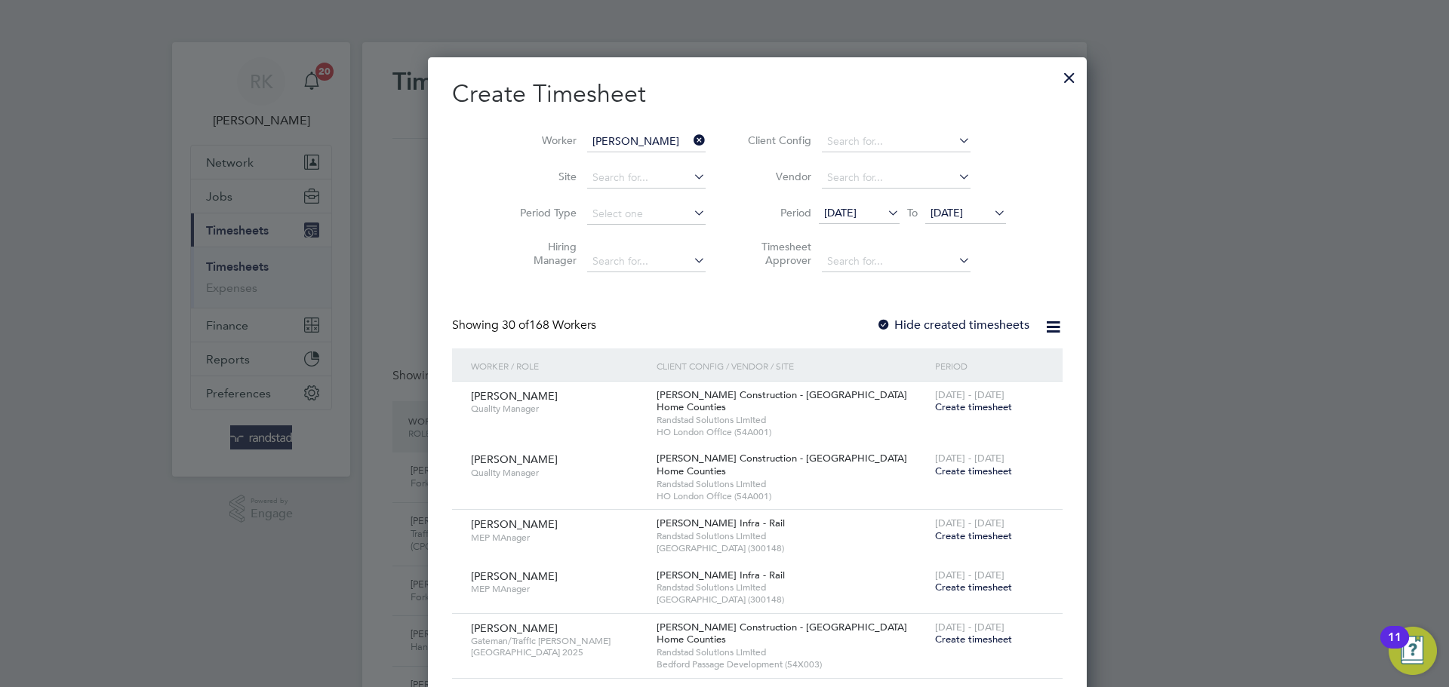
click at [645, 343] on li "[PERSON_NAME]" at bounding box center [646, 347] width 186 height 20
type input "[PERSON_NAME]"
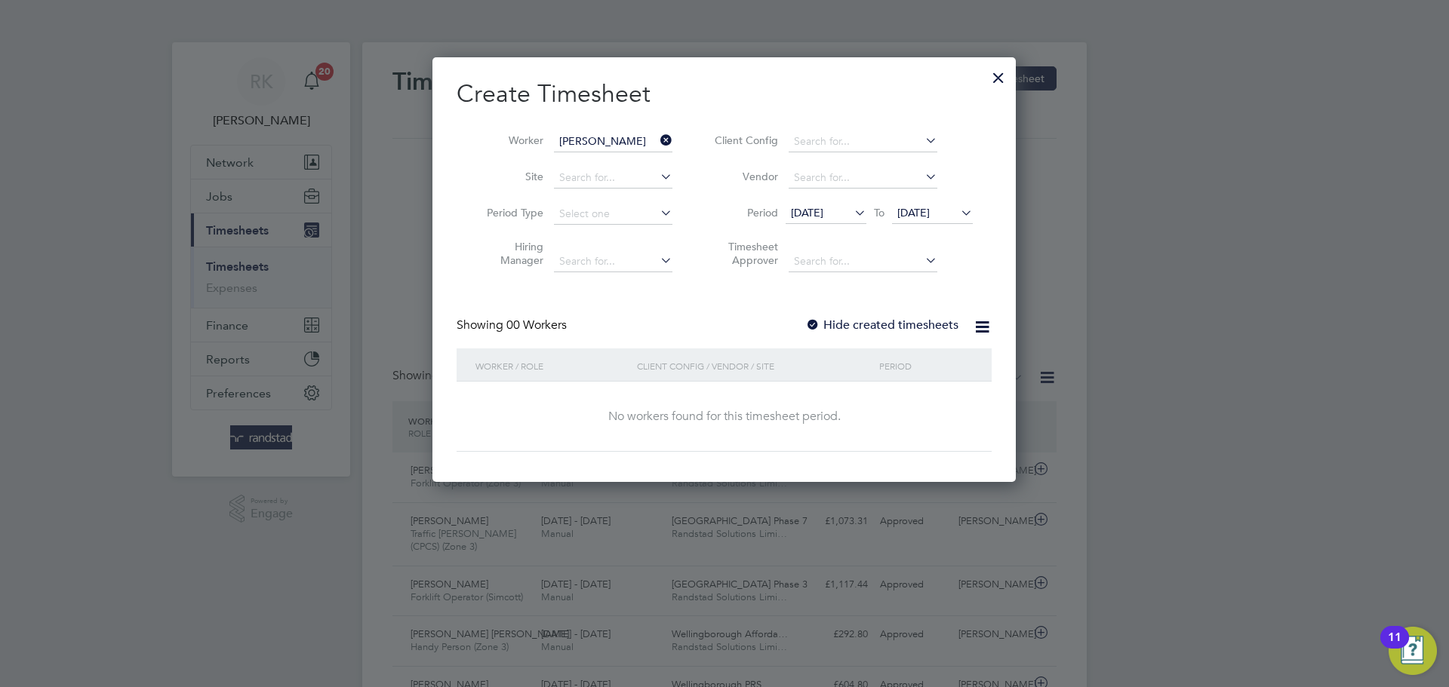
click at [914, 204] on span "[DATE]" at bounding box center [932, 214] width 81 height 20
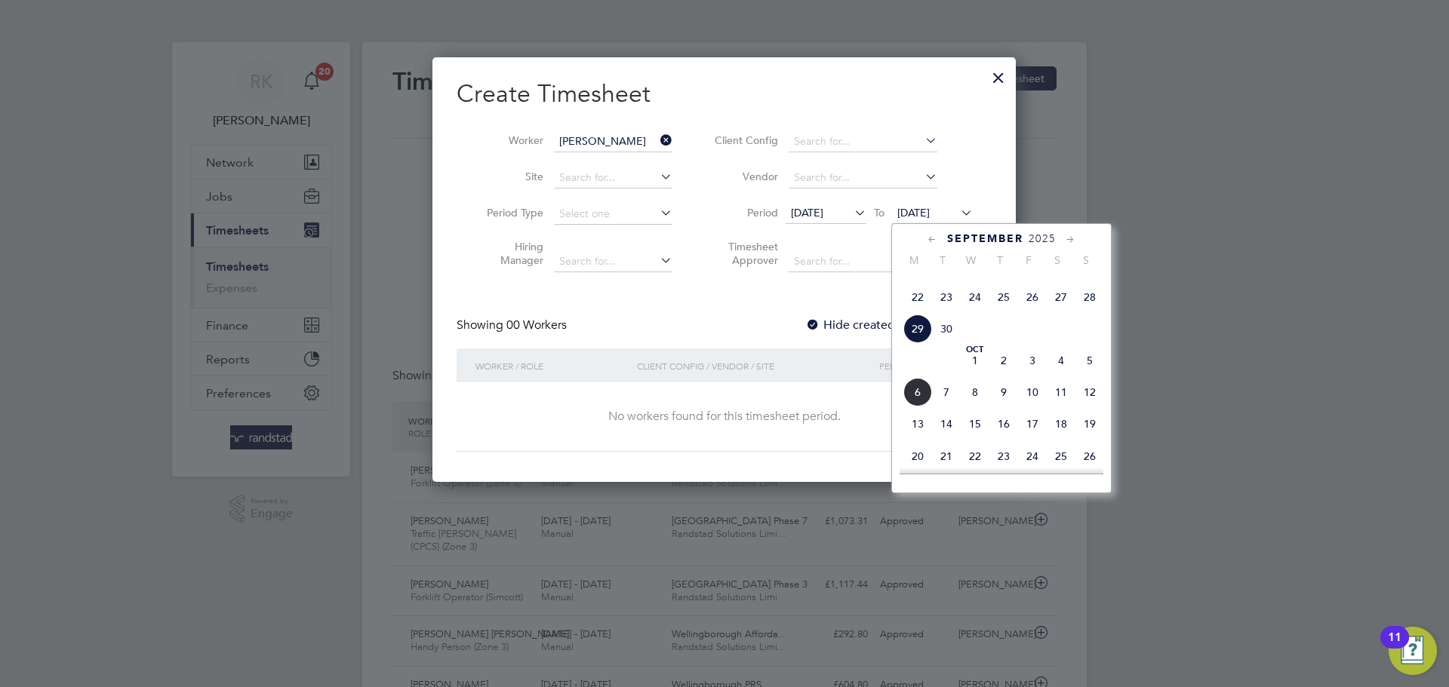
drag, startPoint x: 1087, startPoint y: 392, endPoint x: 1074, endPoint y: 392, distance: 13.6
click at [1089, 375] on span "5" at bounding box center [1089, 360] width 29 height 29
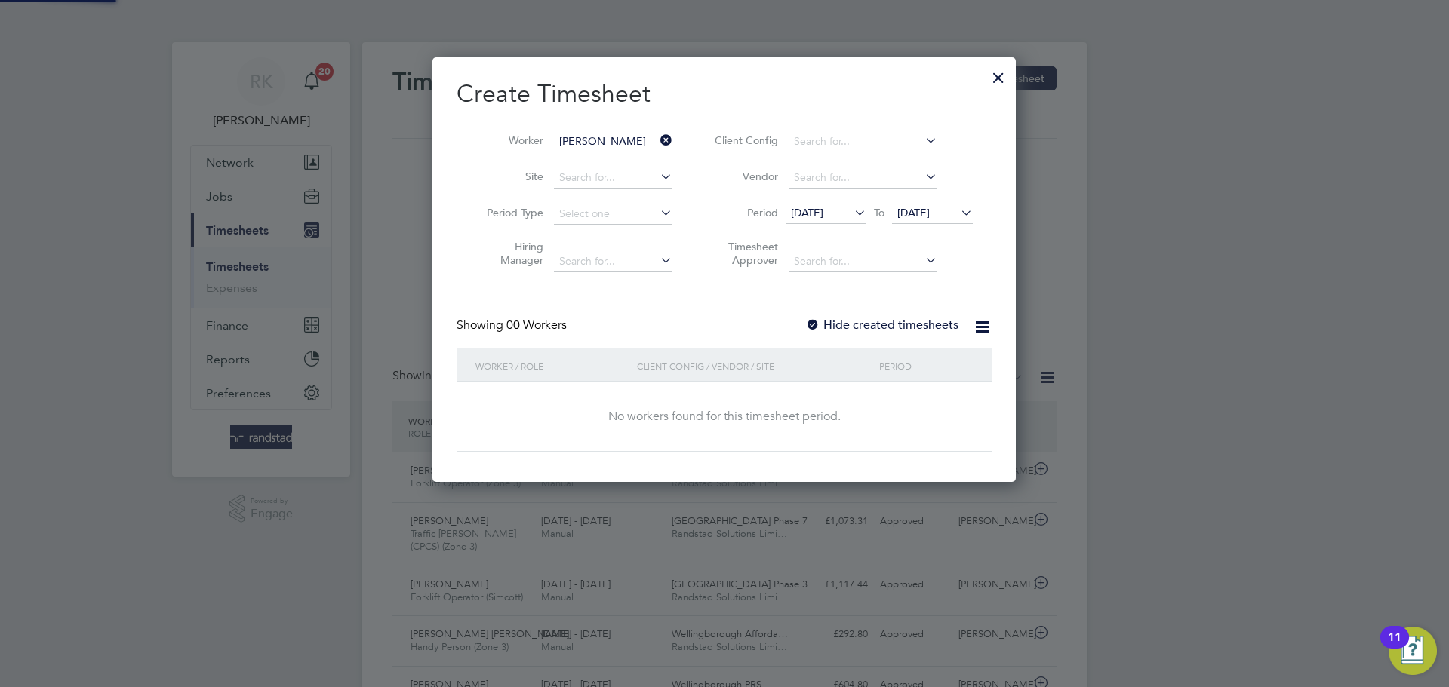
click at [887, 326] on label "Hide created timesheets" at bounding box center [881, 325] width 153 height 15
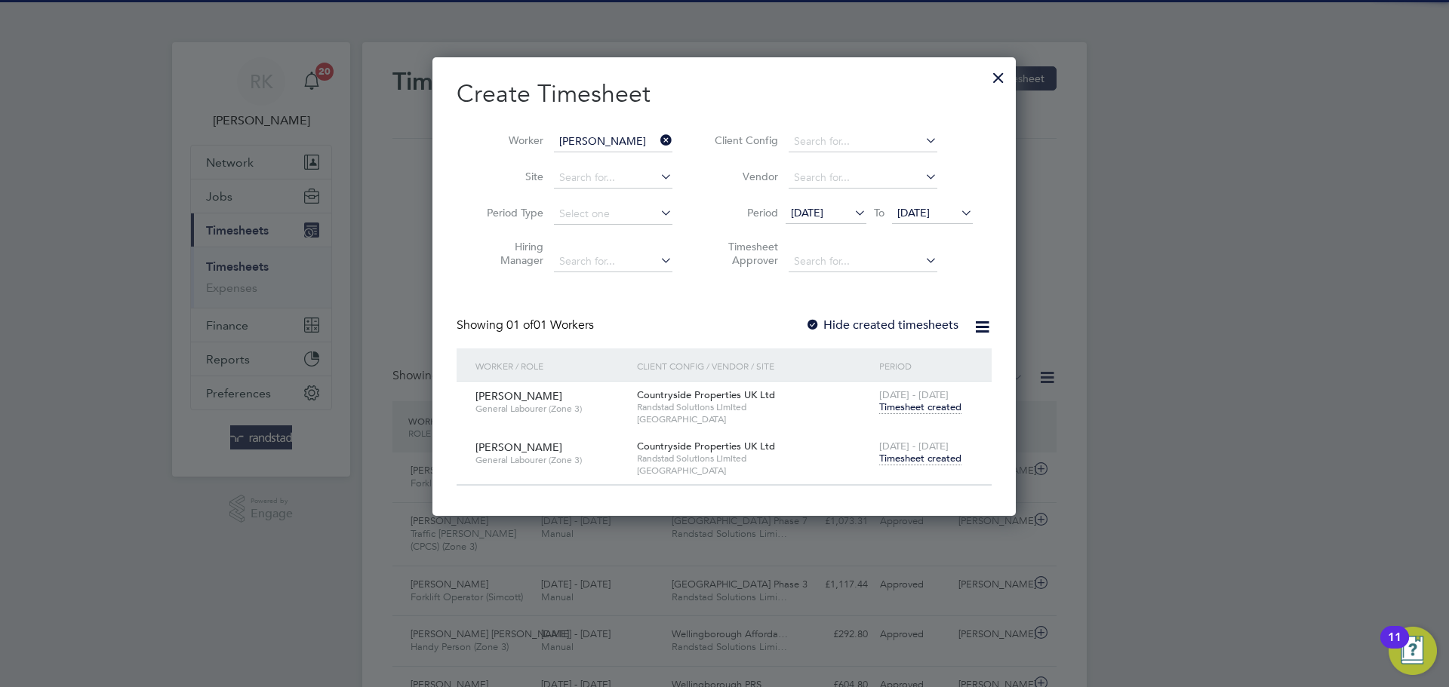
click at [939, 462] on span "Timesheet created" at bounding box center [920, 459] width 82 height 14
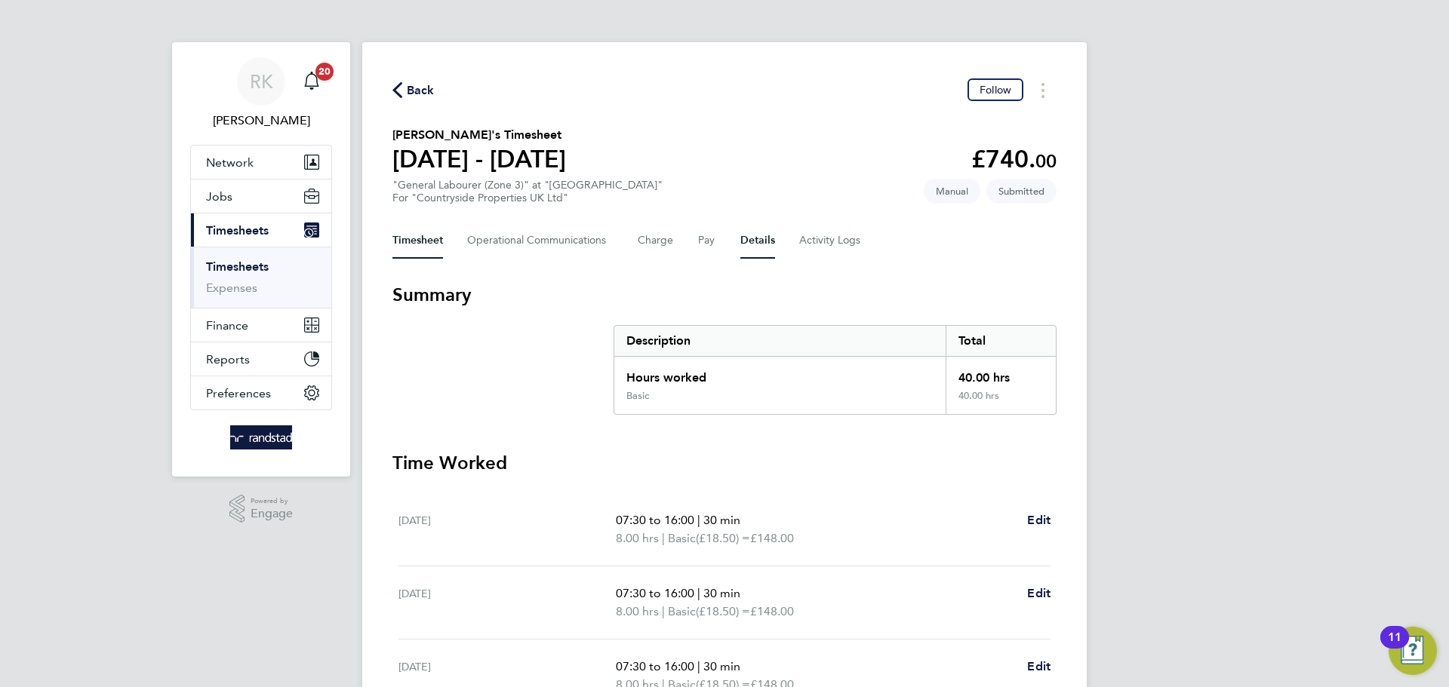
click at [757, 244] on button "Details" at bounding box center [757, 241] width 35 height 36
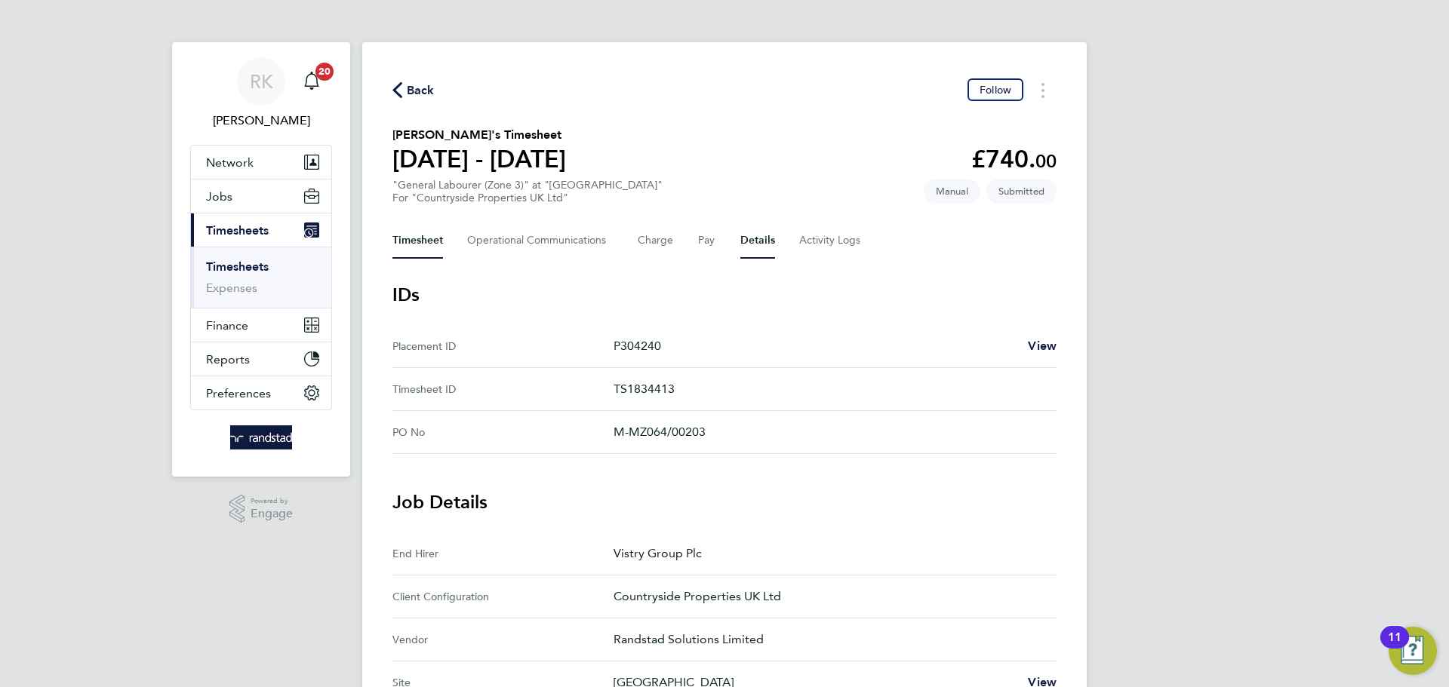
click at [407, 234] on button "Timesheet" at bounding box center [417, 241] width 51 height 36
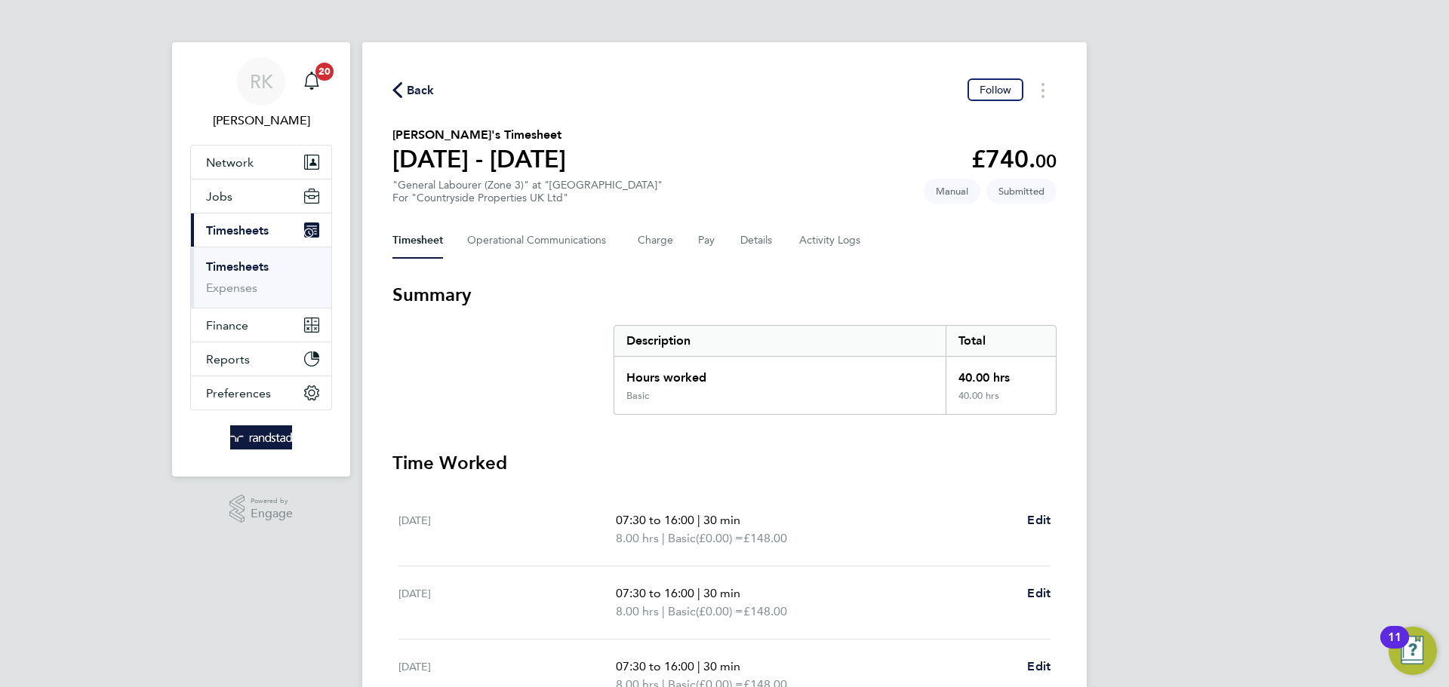
click at [247, 264] on link "Timesheets" at bounding box center [237, 267] width 63 height 14
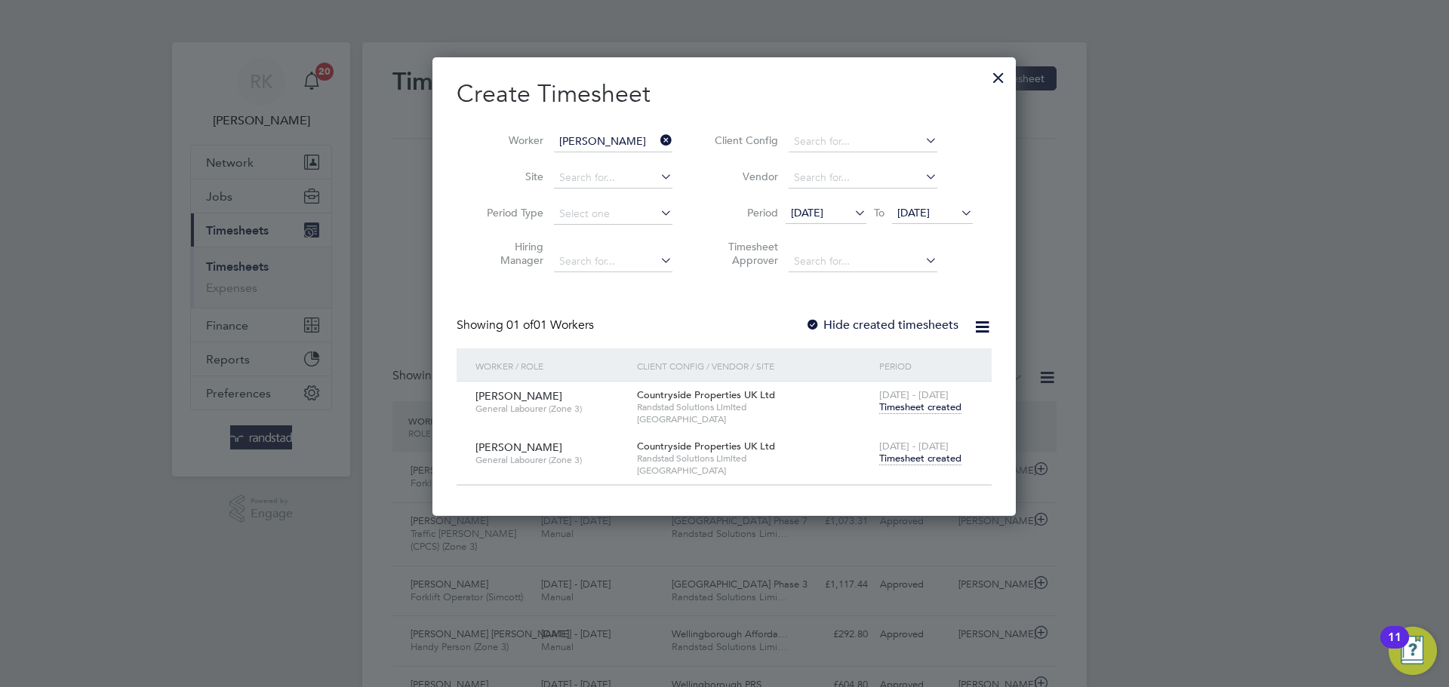
click at [657, 143] on icon at bounding box center [657, 140] width 0 height 21
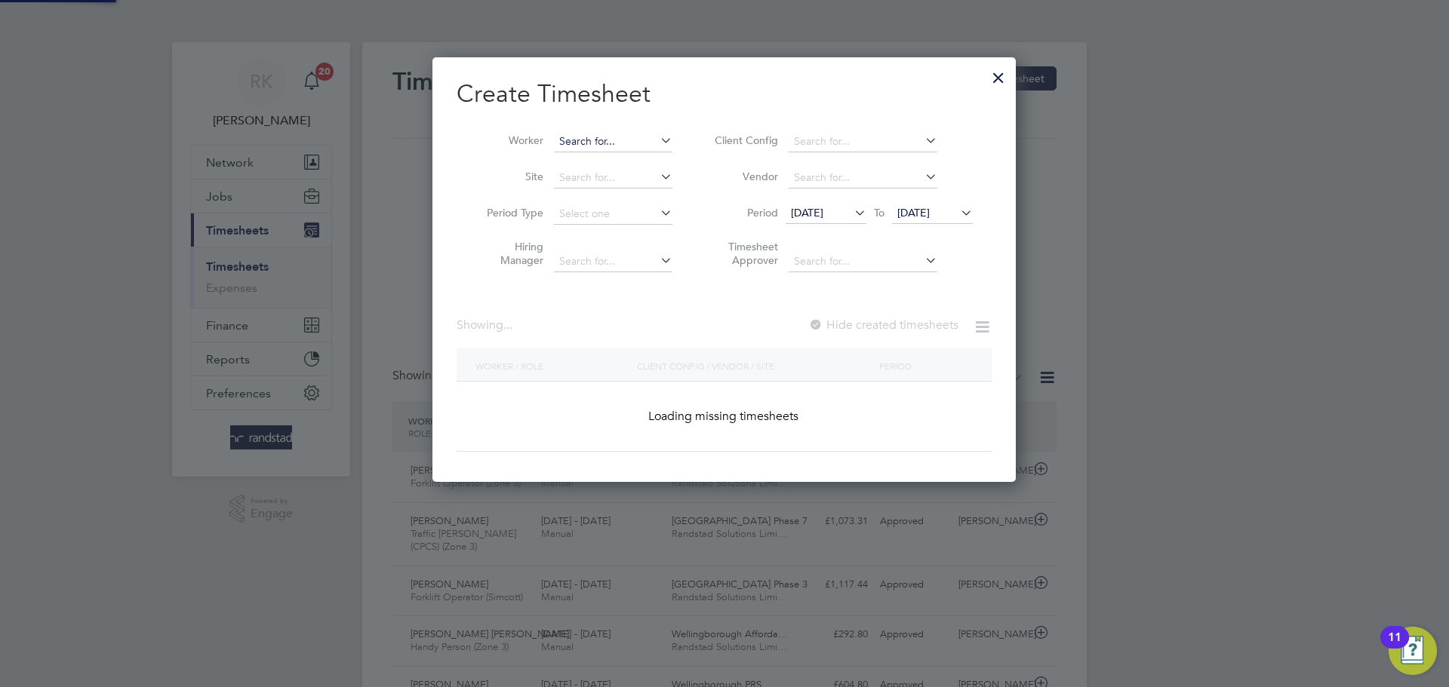
click at [632, 137] on input at bounding box center [613, 141] width 118 height 21
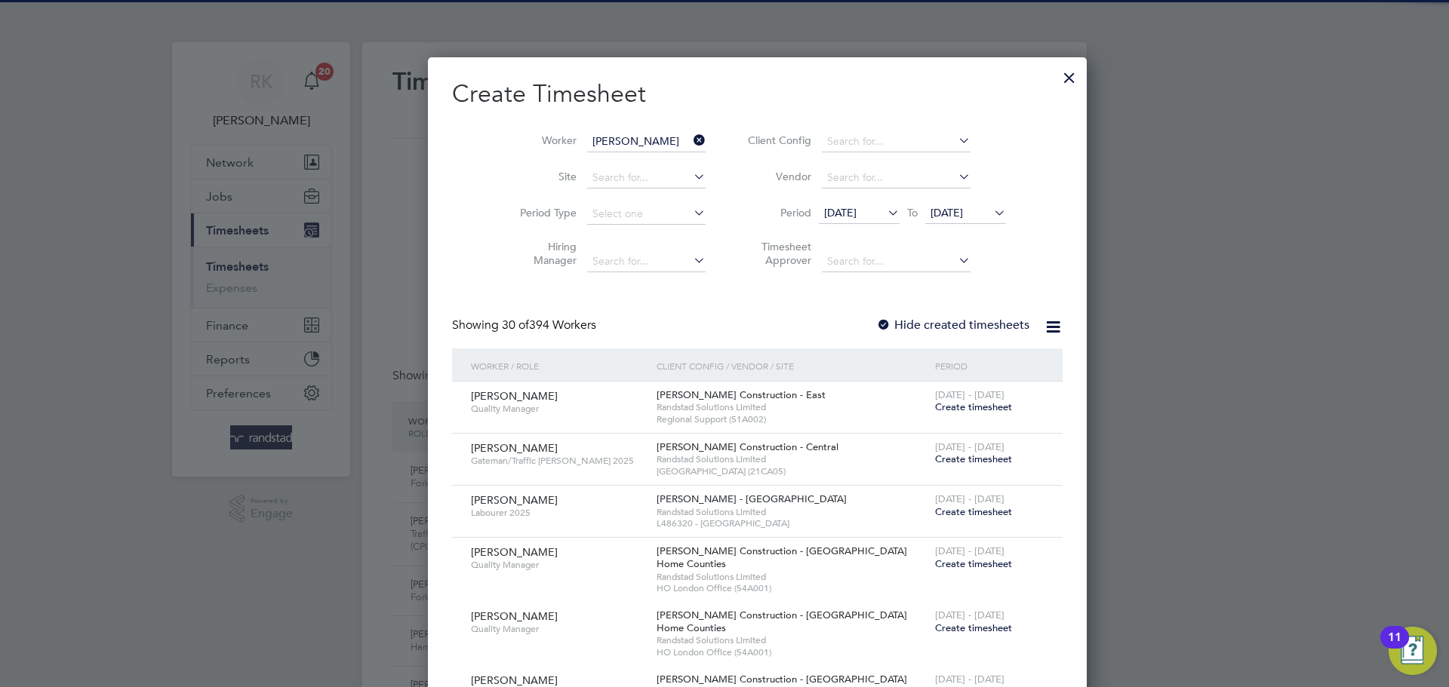
click at [627, 158] on li "[PERSON_NAME] hard" at bounding box center [624, 162] width 143 height 20
type input "[PERSON_NAME]"
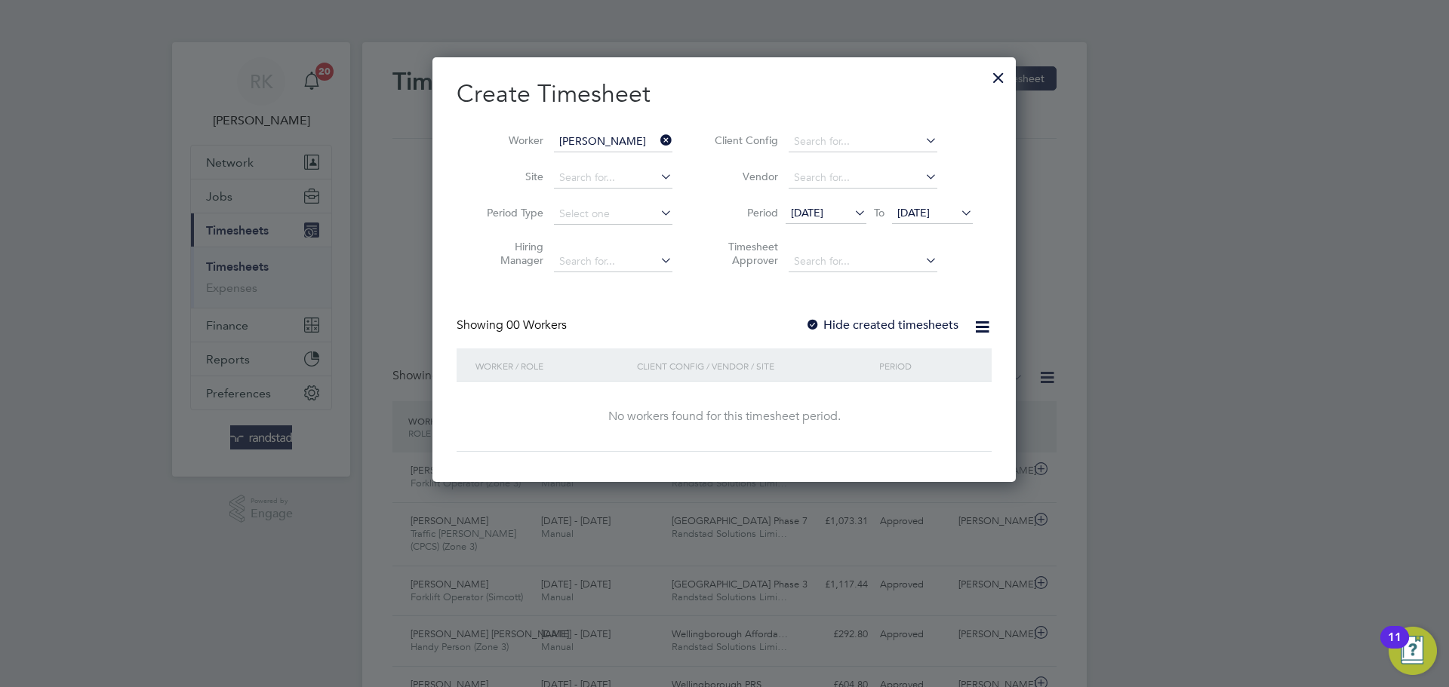
click at [918, 327] on label "Hide created timesheets" at bounding box center [881, 325] width 153 height 15
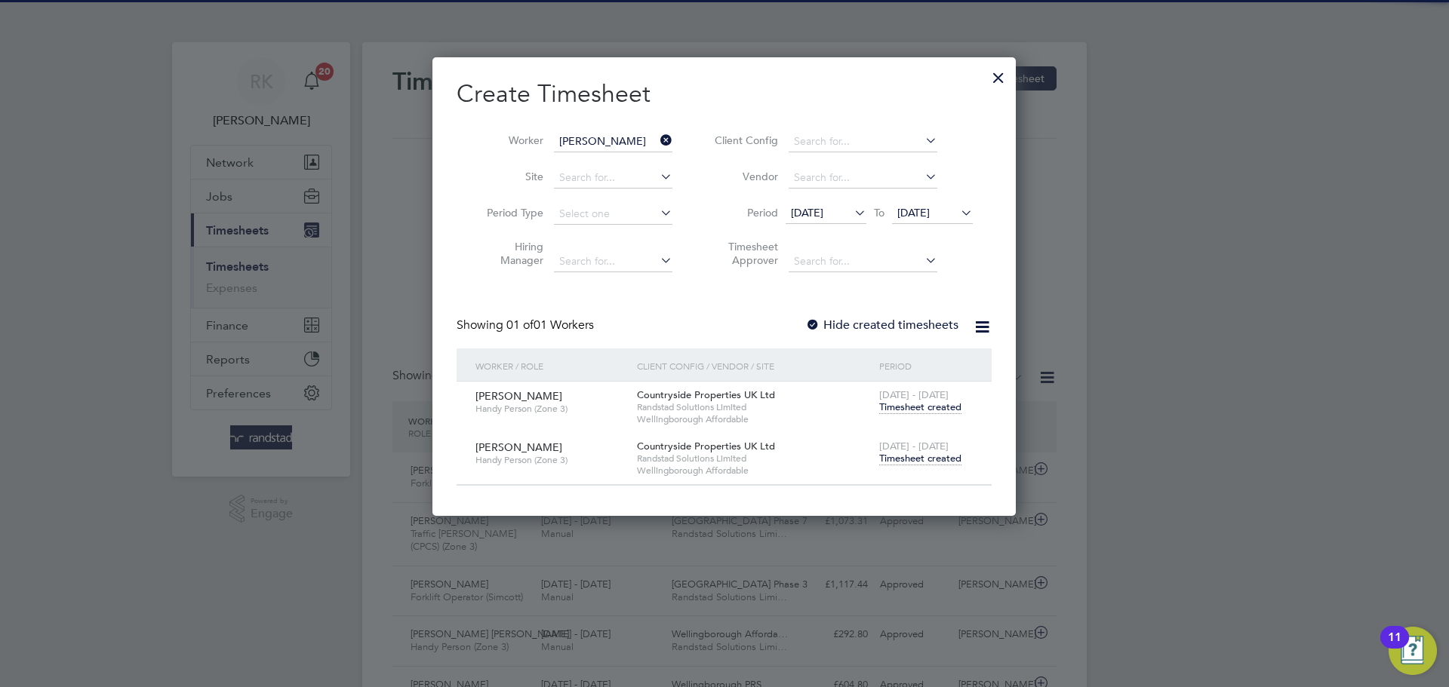
click at [935, 460] on span "Timesheet created" at bounding box center [920, 459] width 82 height 14
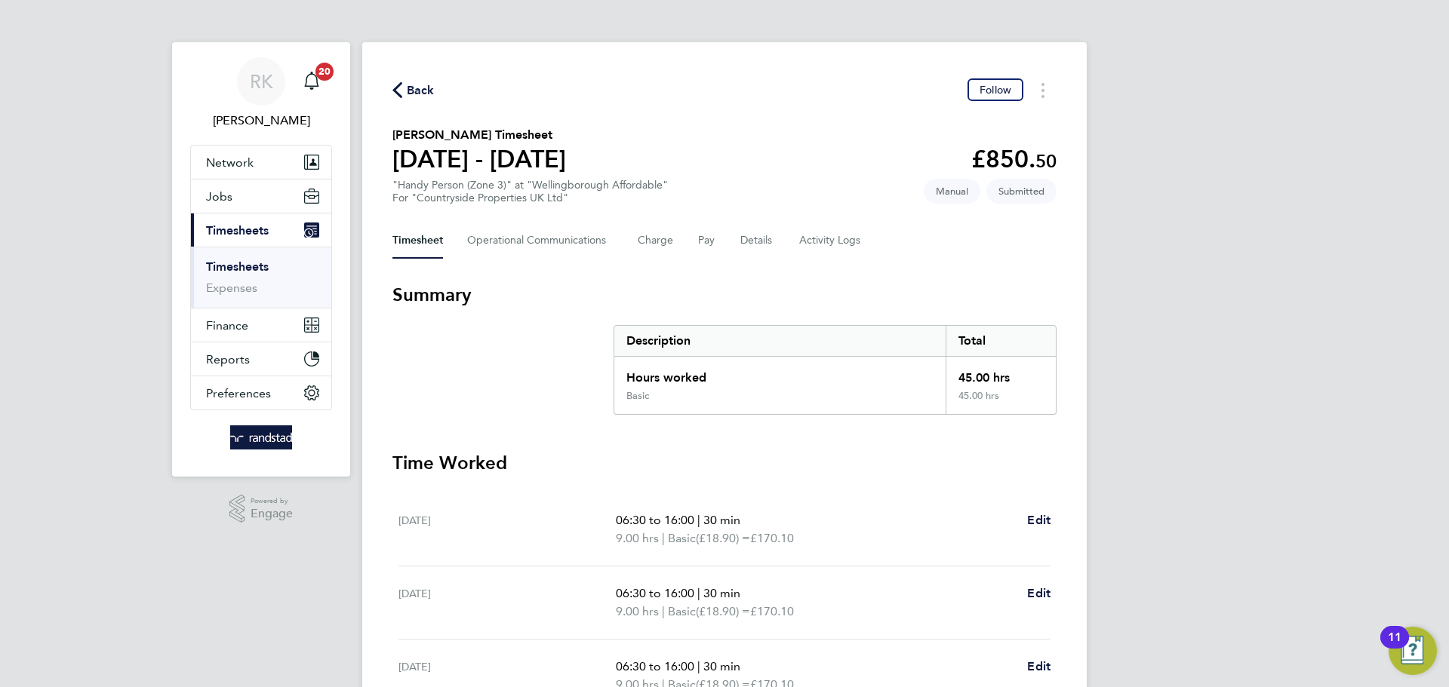
click at [266, 260] on link "Timesheets" at bounding box center [237, 267] width 63 height 14
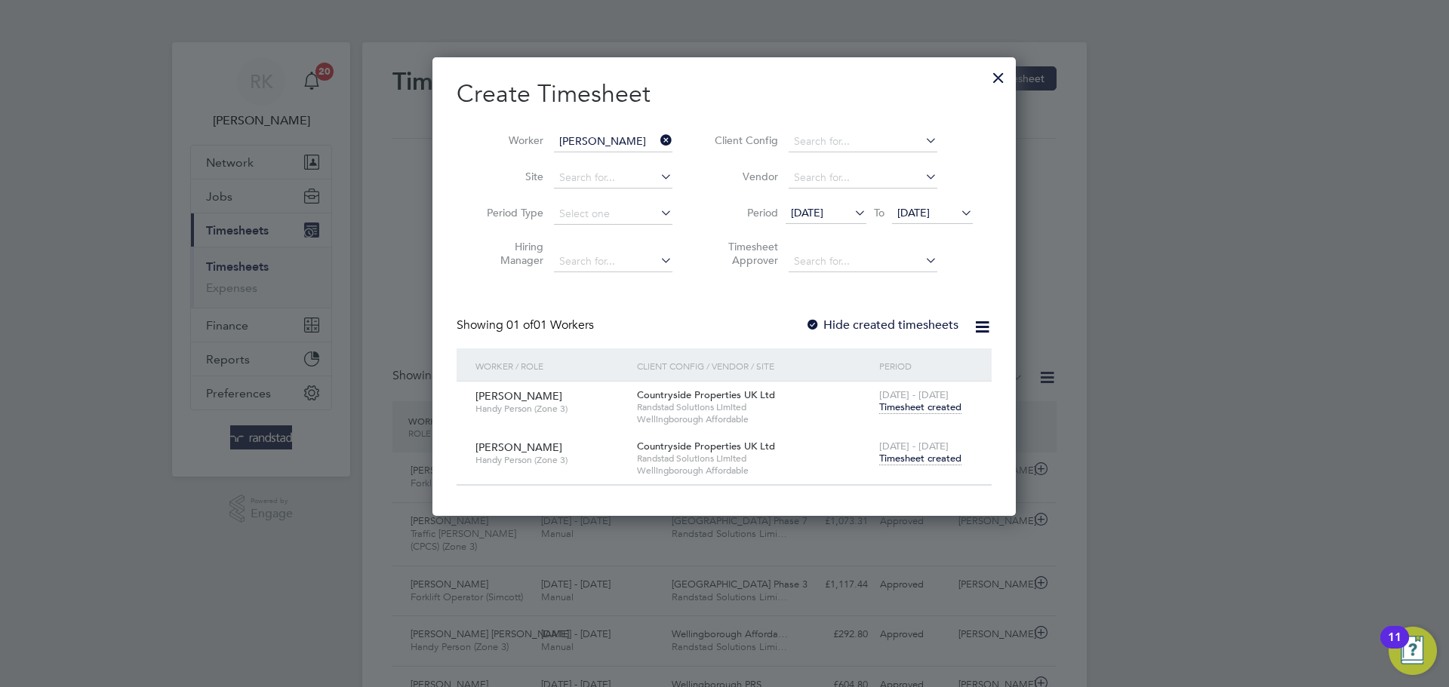
click at [657, 140] on icon at bounding box center [657, 140] width 0 height 21
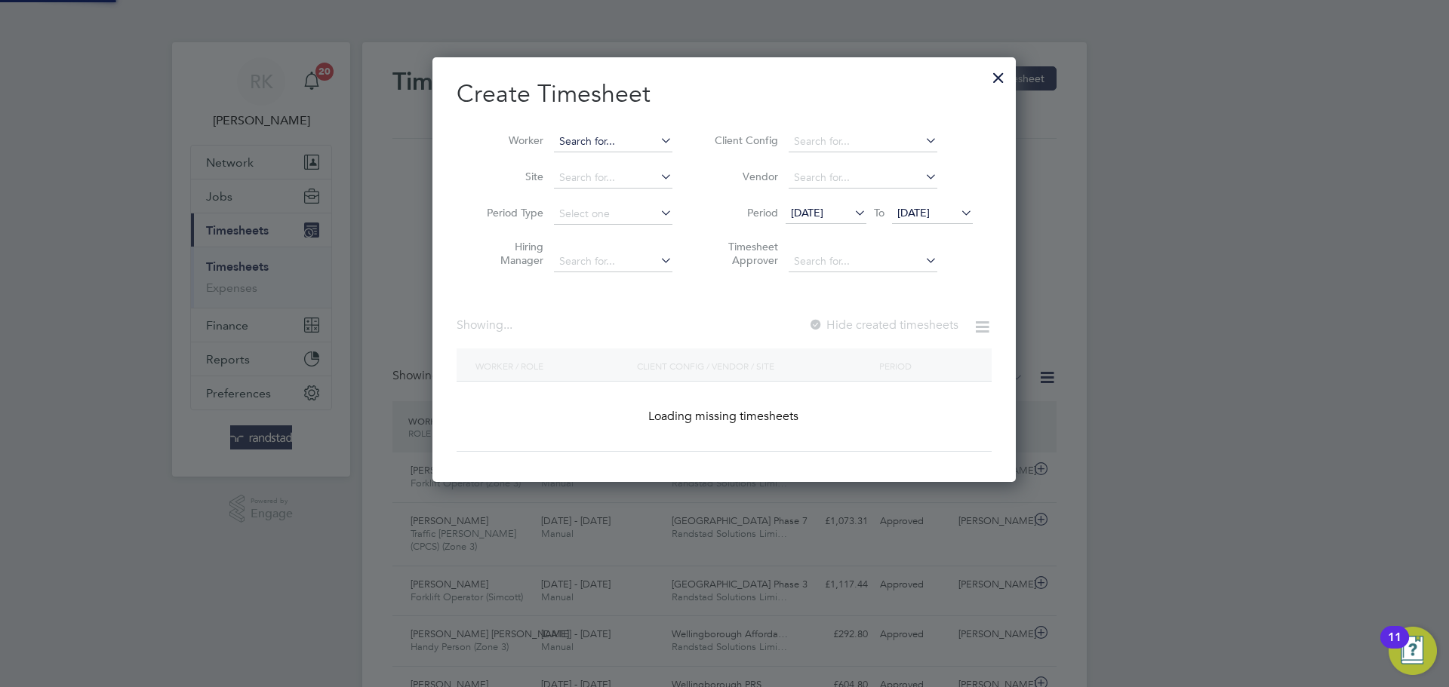
click at [629, 140] on input at bounding box center [613, 141] width 118 height 21
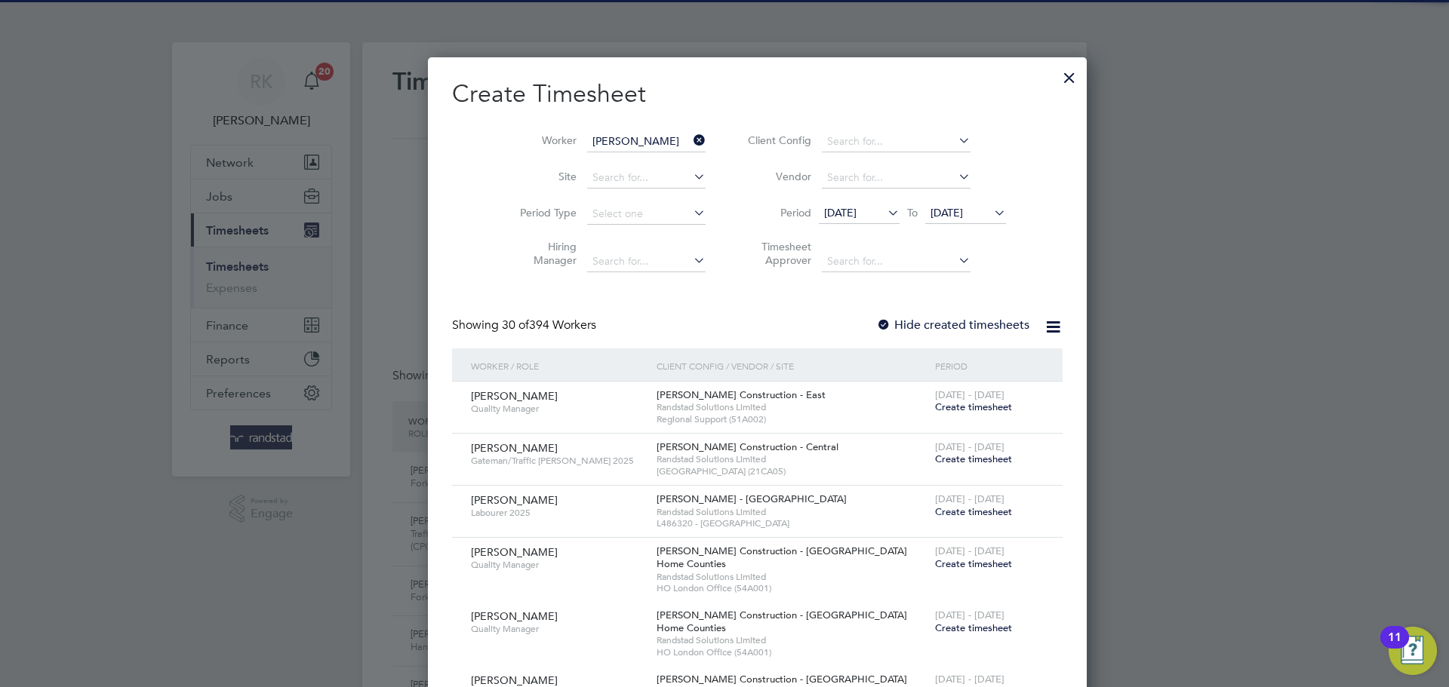
click at [625, 158] on li "[PERSON_NAME] son" at bounding box center [621, 162] width 137 height 20
type input "[PERSON_NAME]"
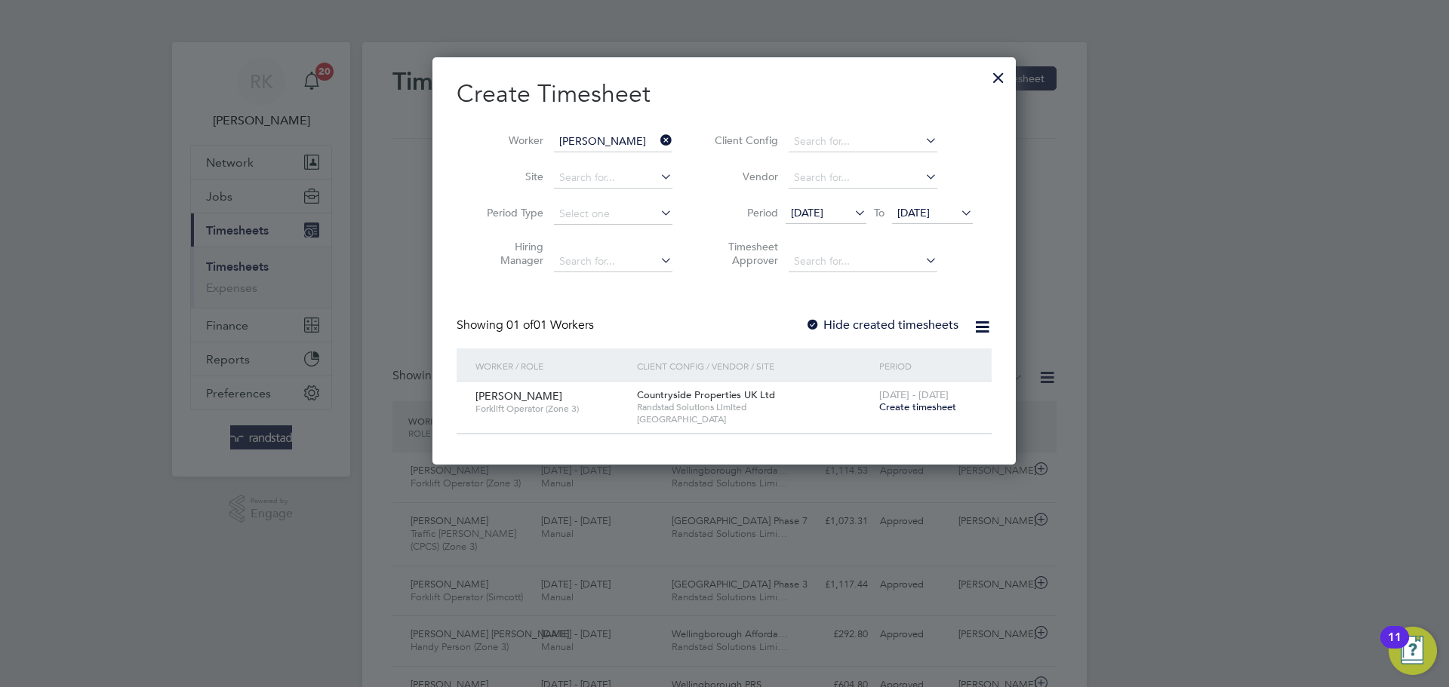
click at [908, 405] on span "Create timesheet" at bounding box center [917, 407] width 77 height 13
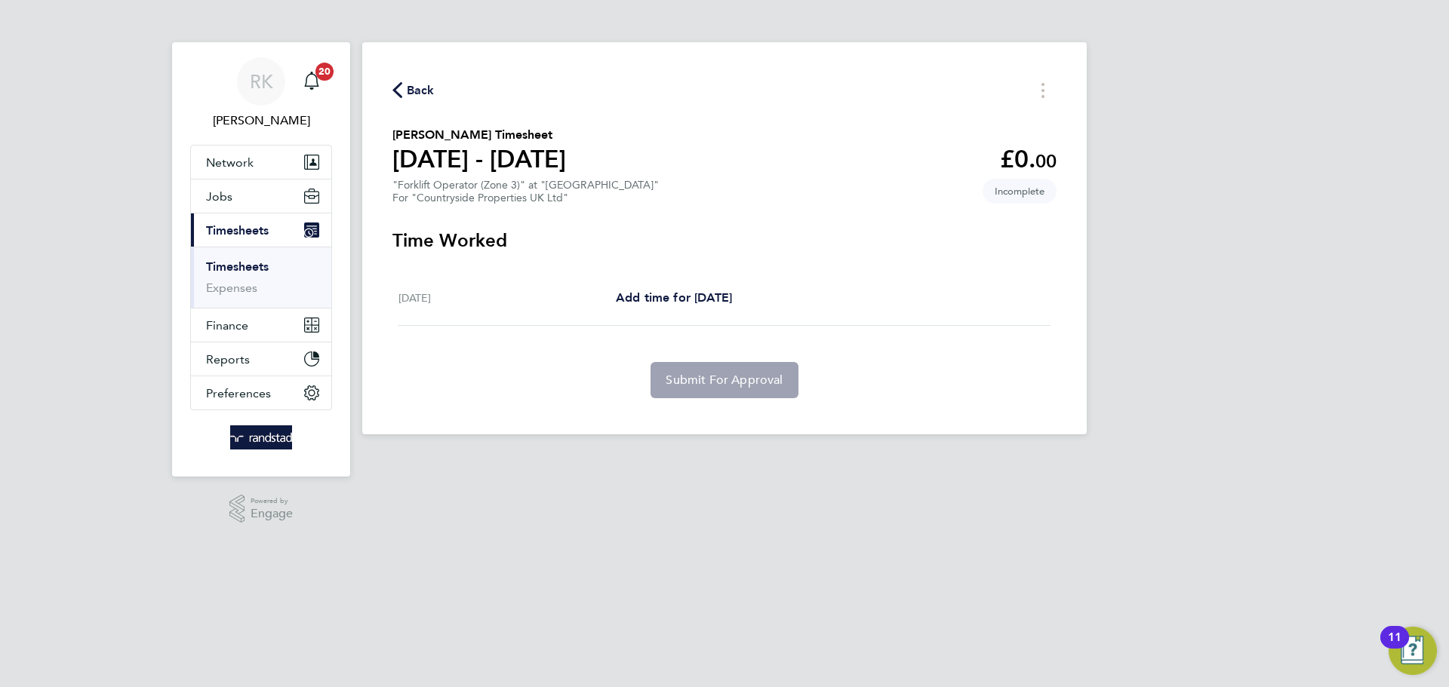
click at [625, 284] on div "[DATE] Add time for [DATE] Add time for [DATE]" at bounding box center [724, 298] width 652 height 55
click at [629, 299] on span "Add time for [DATE]" at bounding box center [674, 298] width 116 height 14
select select "45"
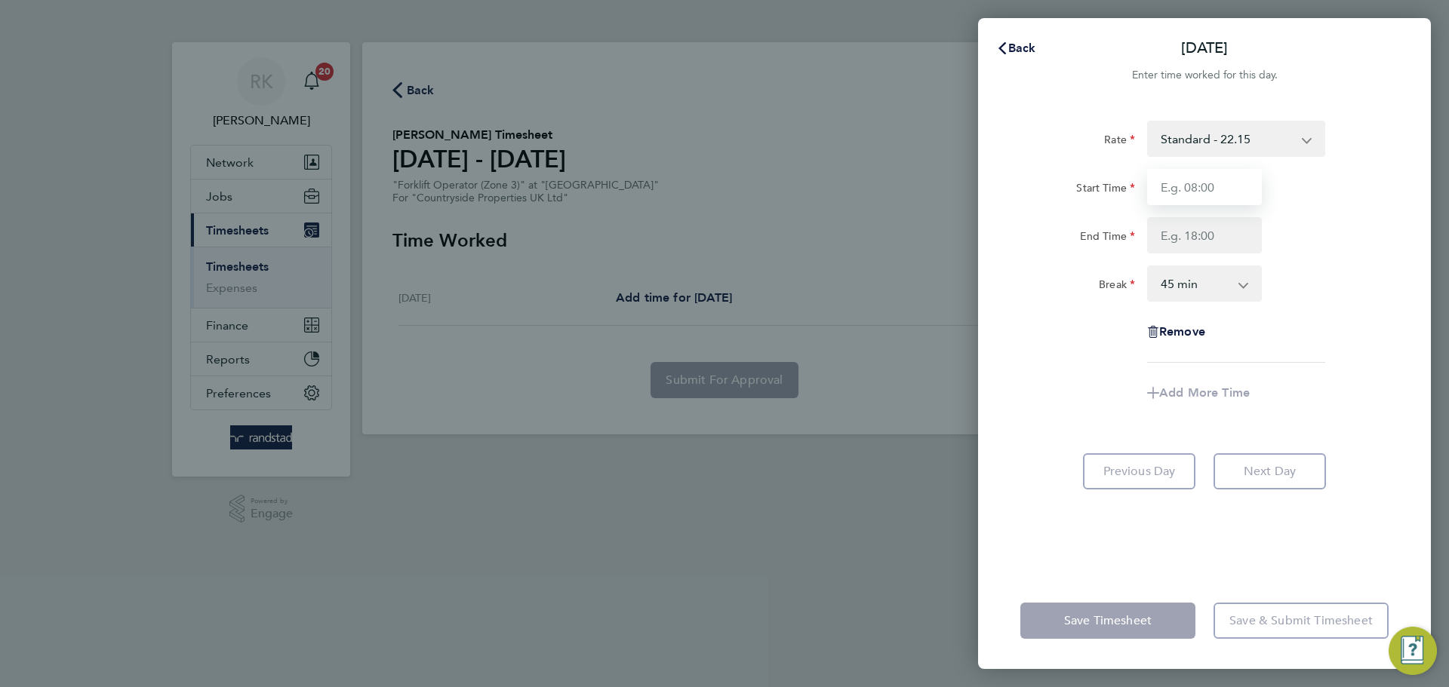
click at [1201, 176] on input "Start Time" at bounding box center [1204, 187] width 115 height 36
type input "07:00"
click at [1194, 222] on input "End Time" at bounding box center [1204, 235] width 115 height 36
click at [1339, 315] on div "Rate Standard - 22.15 Start Time 07:00 End Time 18:00 Break 0 min 15 min 30 min…" at bounding box center [1204, 242] width 368 height 242
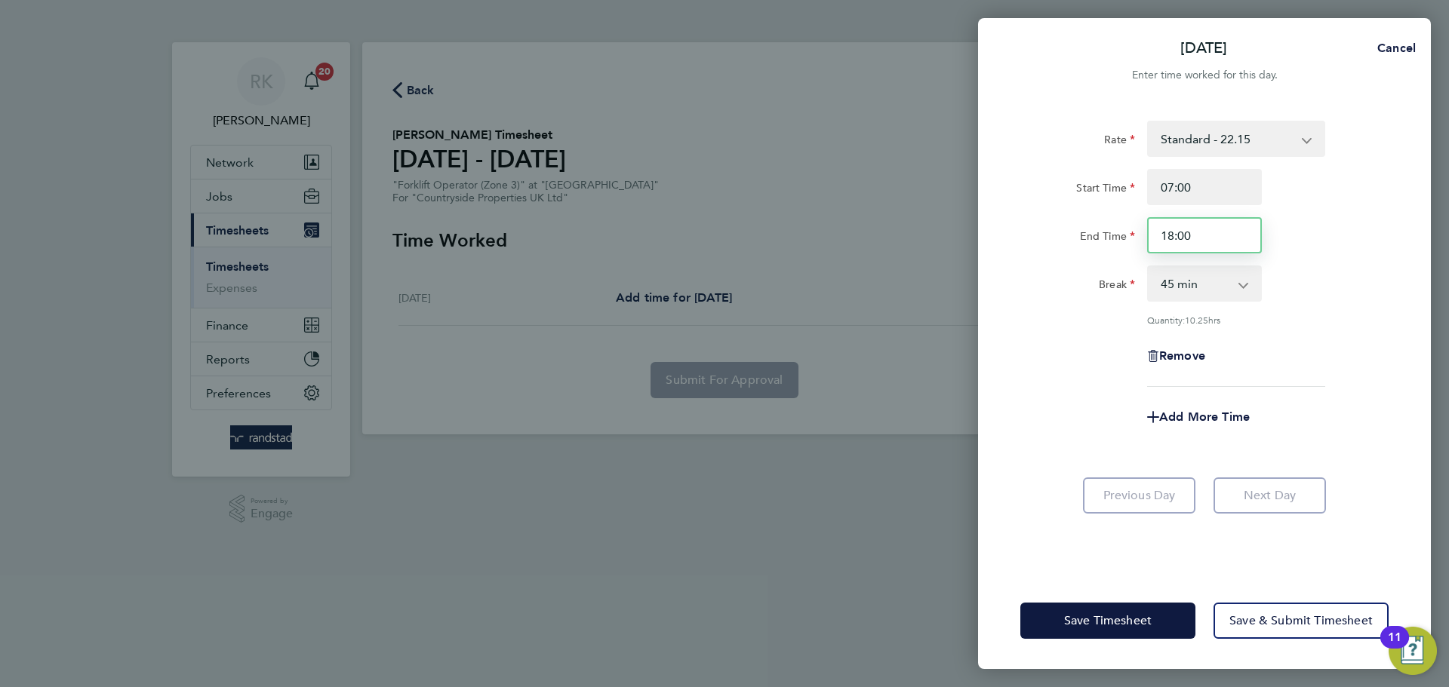
click at [1210, 233] on input "18:00" at bounding box center [1204, 235] width 115 height 36
type input "18:30"
click at [1190, 289] on select "0 min 15 min 30 min 45 min 60 min 75 min 90 min" at bounding box center [1196, 283] width 94 height 33
select select "30"
click at [1149, 267] on select "0 min 15 min 30 min 45 min 60 min 75 min 90 min" at bounding box center [1196, 283] width 94 height 33
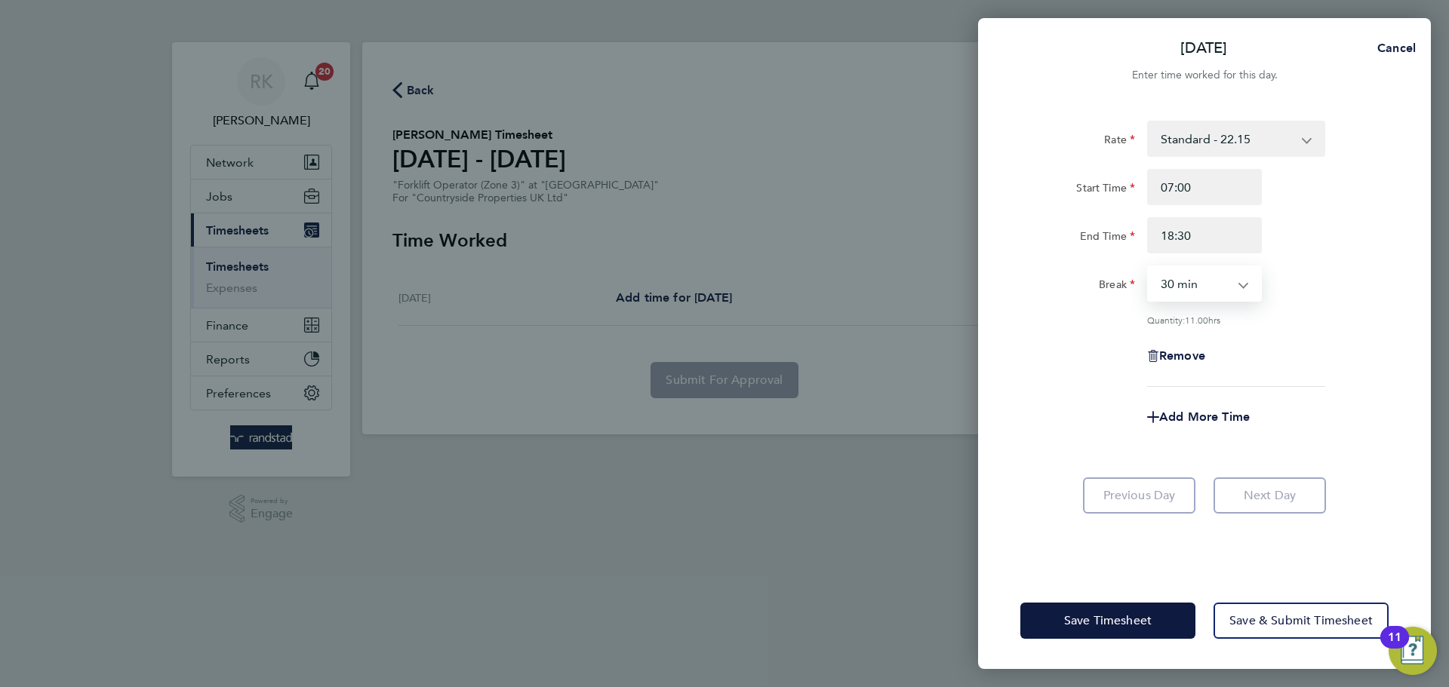
click at [1317, 324] on div "Quantity: 11.00 hrs" at bounding box center [1236, 320] width 178 height 12
click at [1108, 623] on span "Save Timesheet" at bounding box center [1108, 620] width 88 height 15
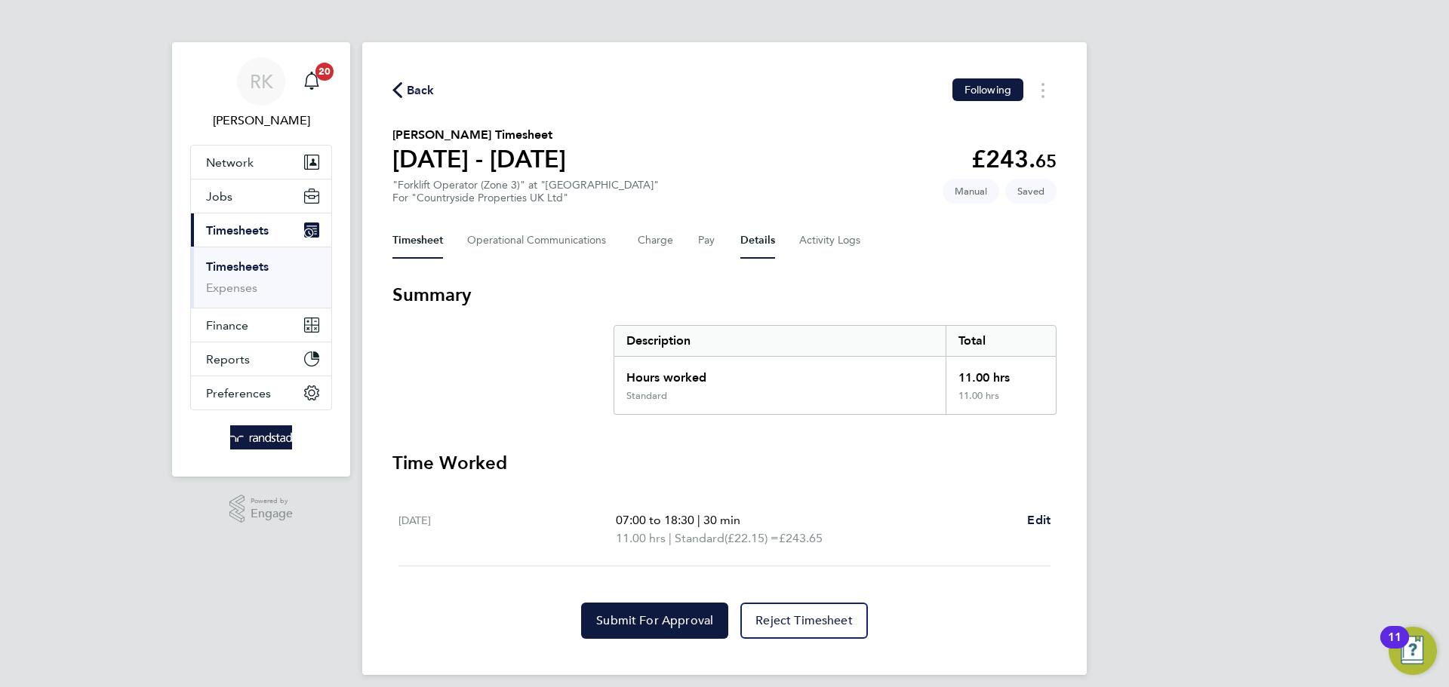
click at [751, 245] on button "Details" at bounding box center [757, 241] width 35 height 36
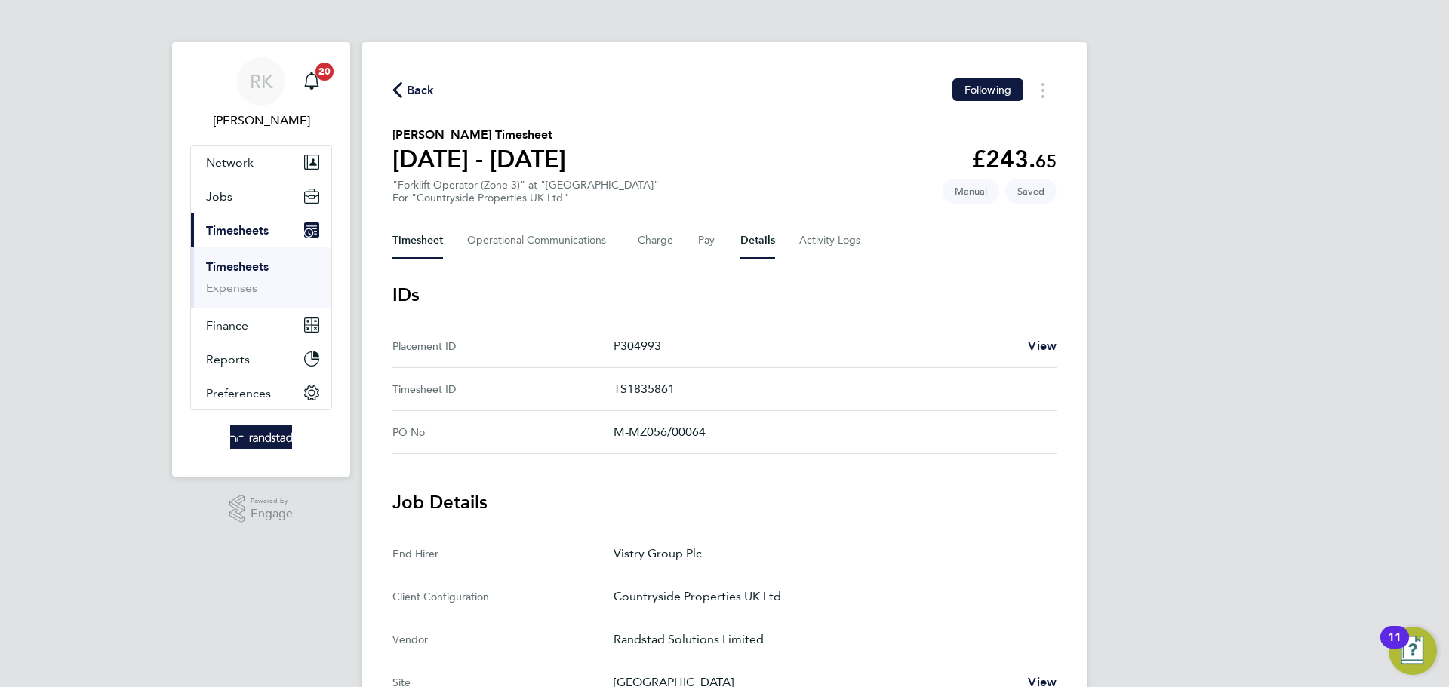
click at [428, 243] on button "Timesheet" at bounding box center [417, 241] width 51 height 36
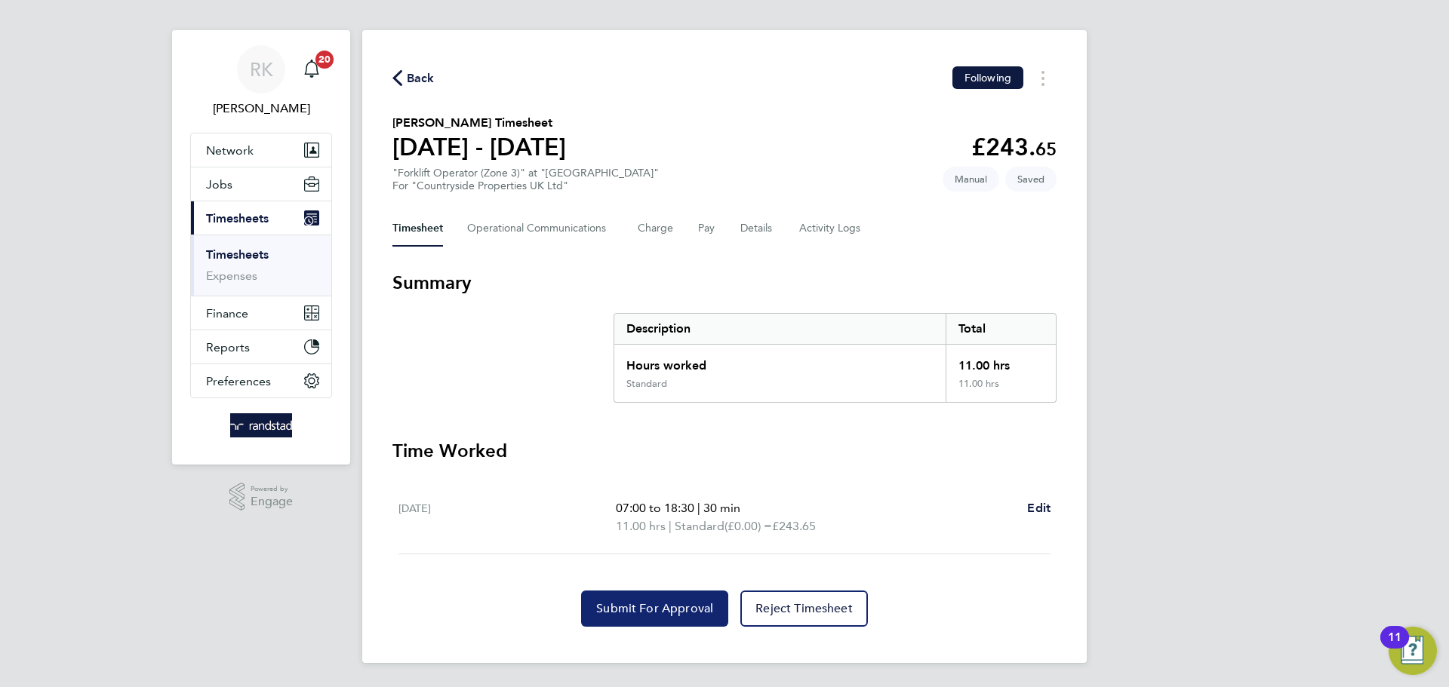
click at [684, 601] on span "Submit For Approval" at bounding box center [654, 608] width 117 height 15
